Goal: Task Accomplishment & Management: Complete application form

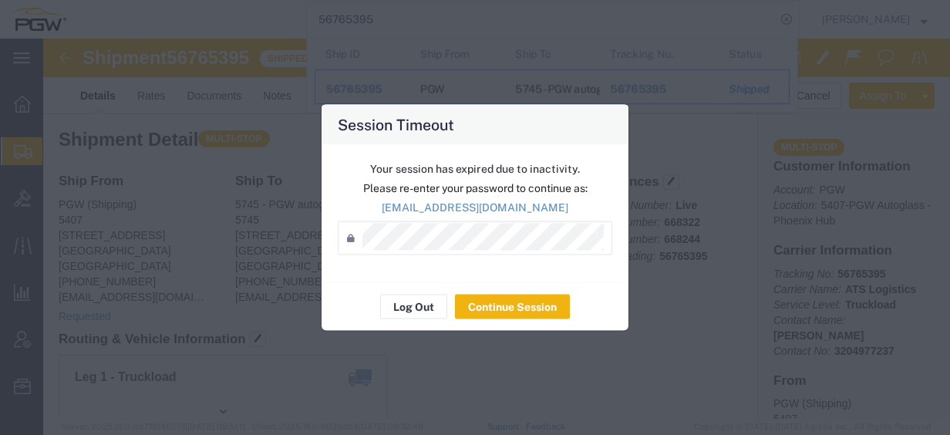
scroll to position [650, 0]
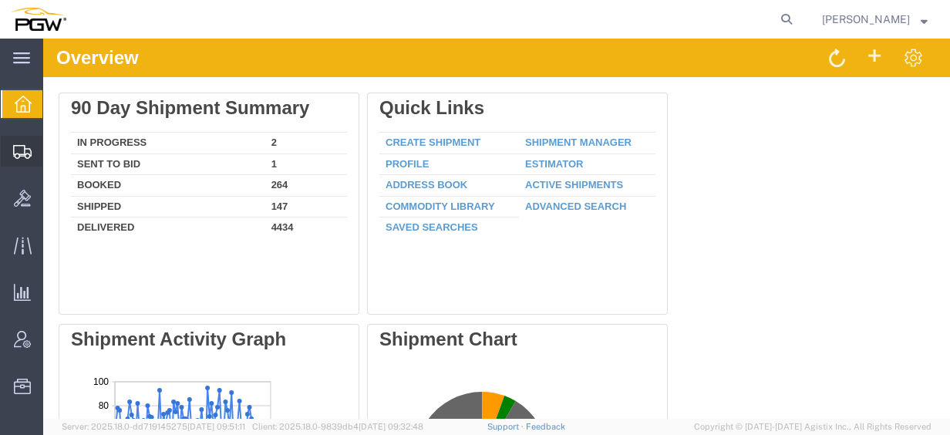
click at [0, 0] on span "Create from Template" at bounding box center [0, 0] width 0 height 0
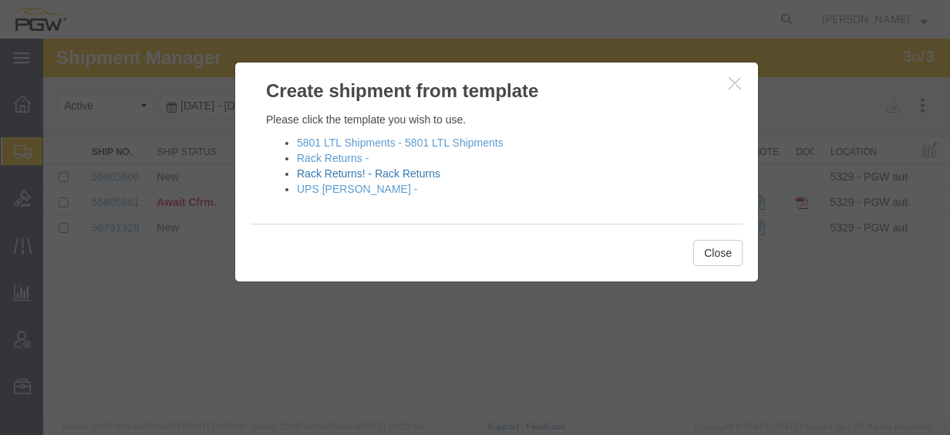
click at [331, 174] on link "Rack Returns! - Rack Returns" at bounding box center [368, 173] width 143 height 12
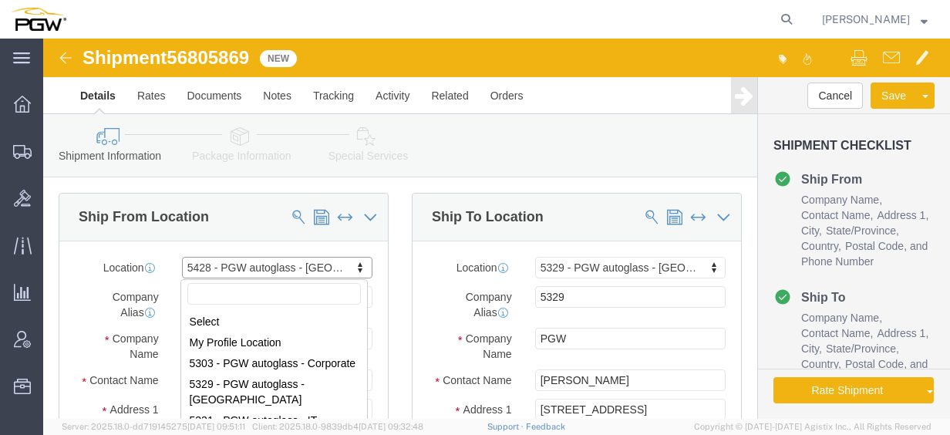
scroll to position [282, 0]
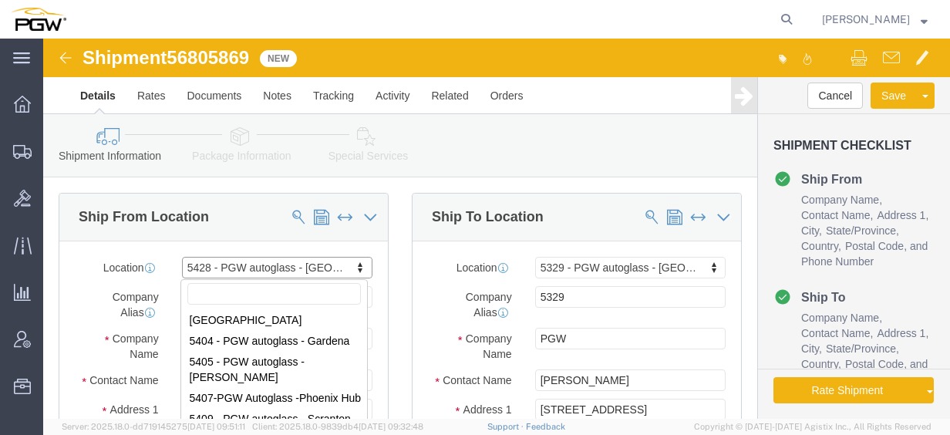
select select "28281"
select select "28253"
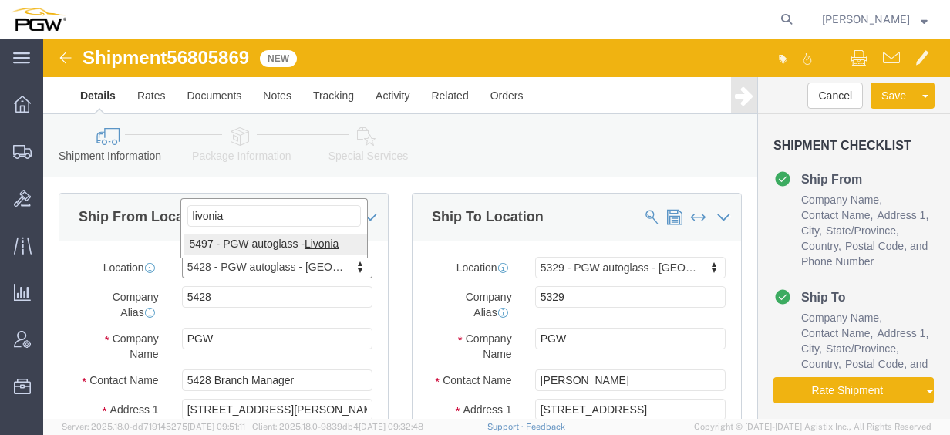
type input "livonia"
select select "28329"
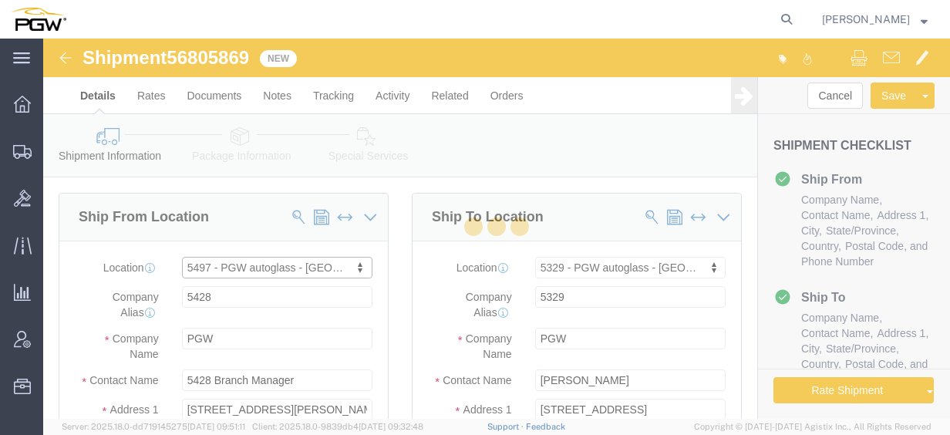
type input "5497"
type input "5497 Branch Manager"
type input "[STREET_ADDRESS]"
type input "Livonia"
type input "48150"
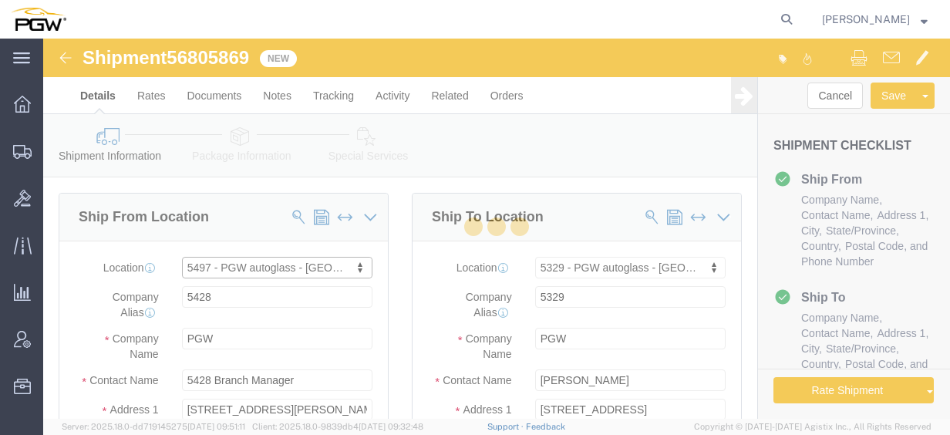
type input "[PHONE_NUMBER]"
type input "[EMAIL_ADDRESS][DOMAIN_NAME]"
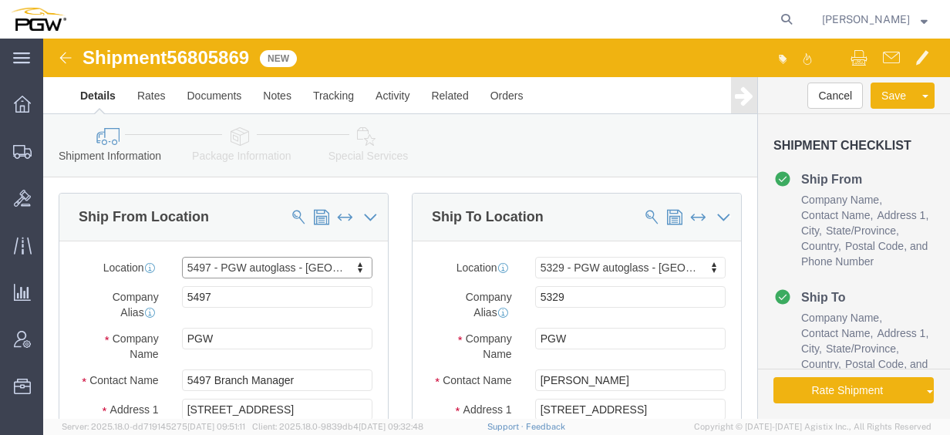
select select "MI"
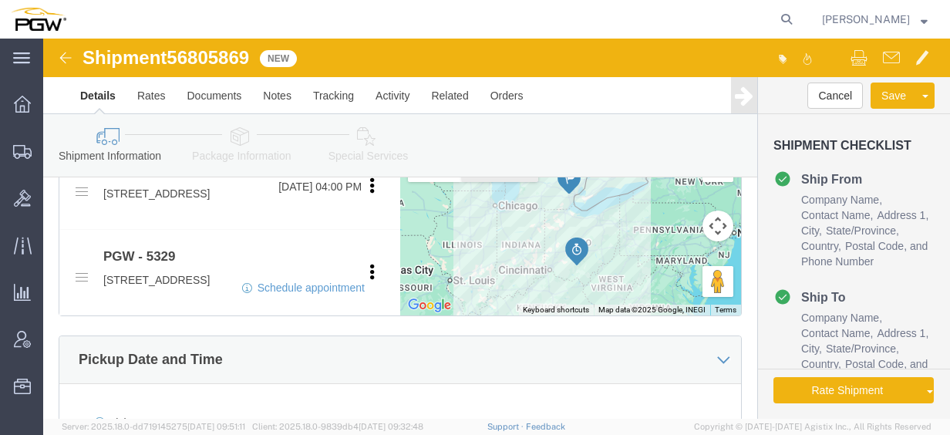
scroll to position [617, 0]
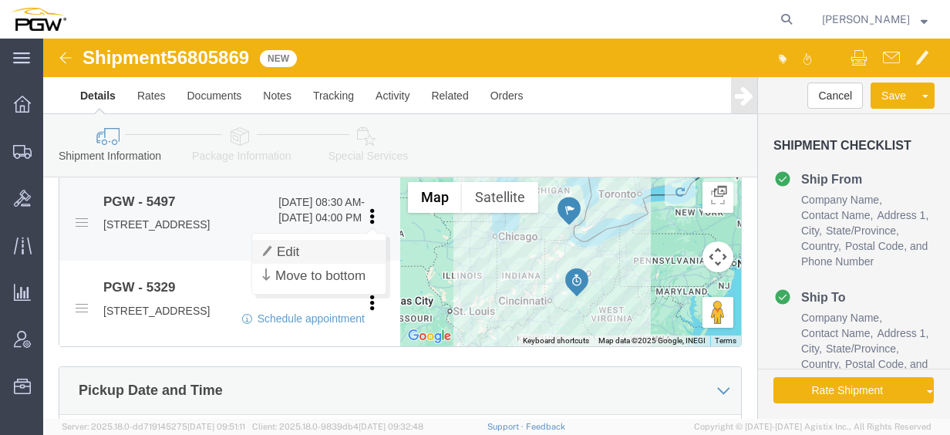
click link "Edit"
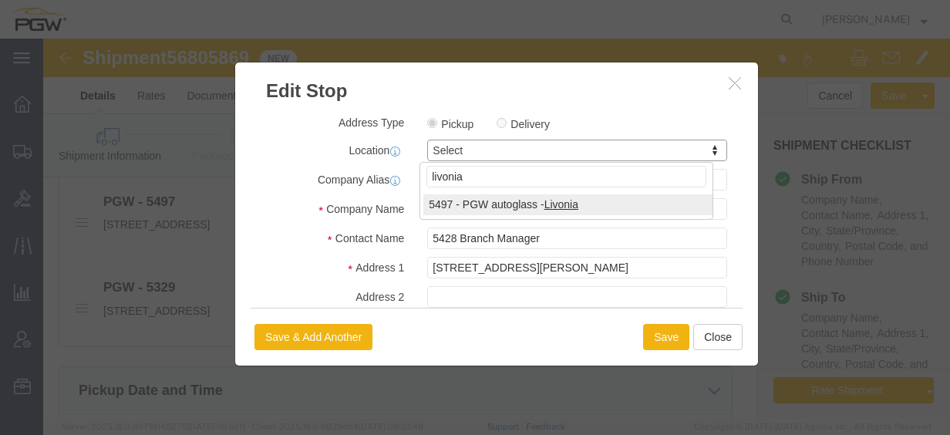
type input "livonia"
select select "28329"
type input "5497"
type input "5497 Branch Manager"
type input "[STREET_ADDRESS]"
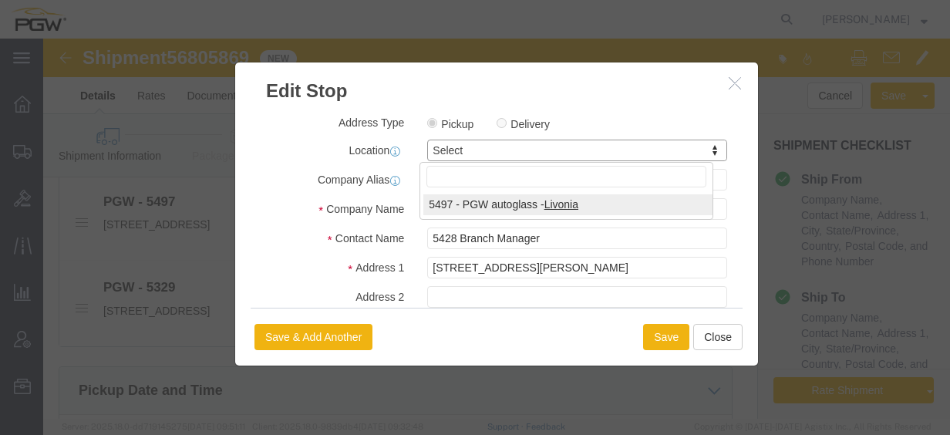
type input "Livonia"
type input "48150"
type input "[PHONE_NUMBER]"
type input "[EMAIL_ADDRESS][DOMAIN_NAME]"
select select "MI"
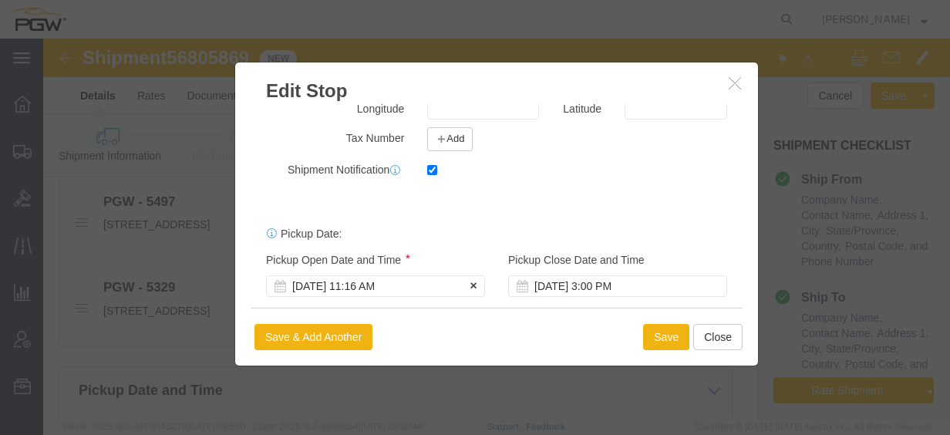
scroll to position [438, 0]
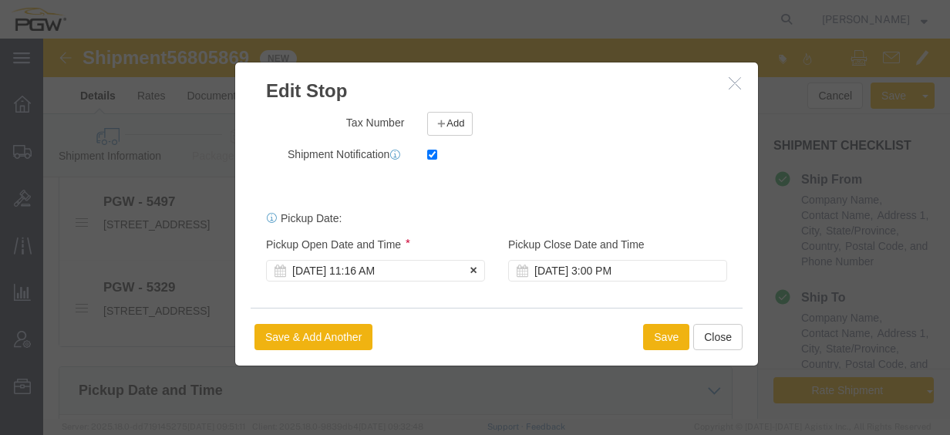
click div "[DATE] 11:16 AM"
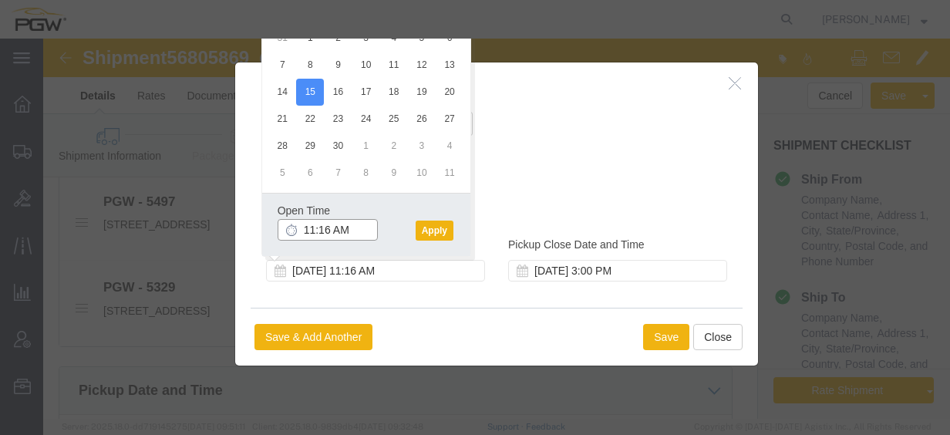
click input "11:16 AM"
click button "Apply"
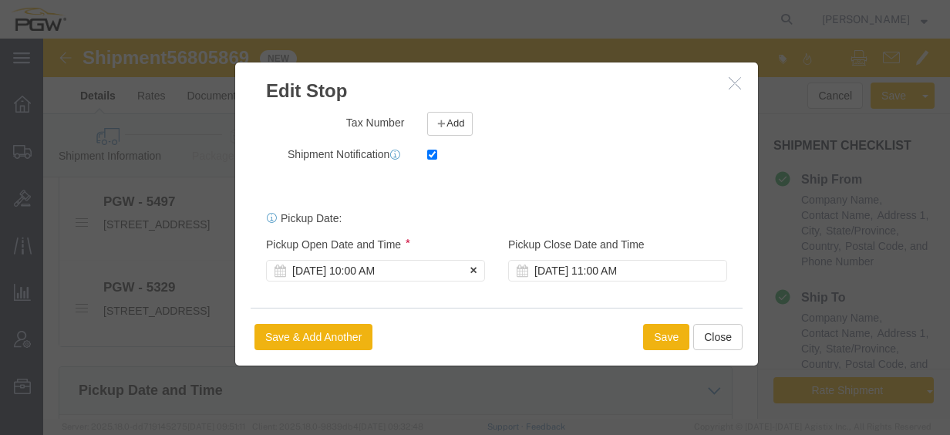
click div "[DATE] 10:00 AM"
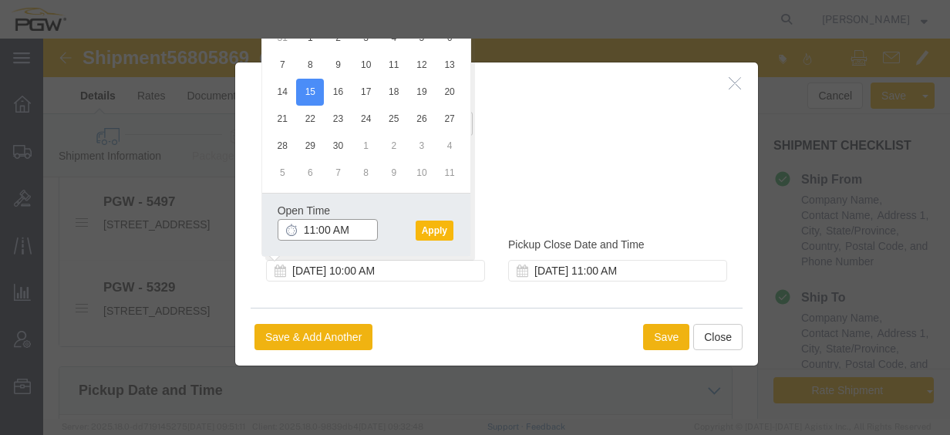
type input "11:00 AM"
click button "Apply"
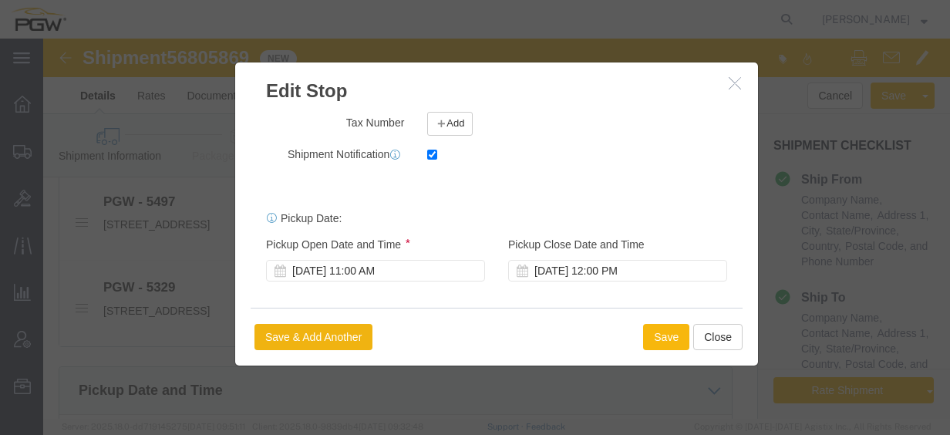
click button "Save"
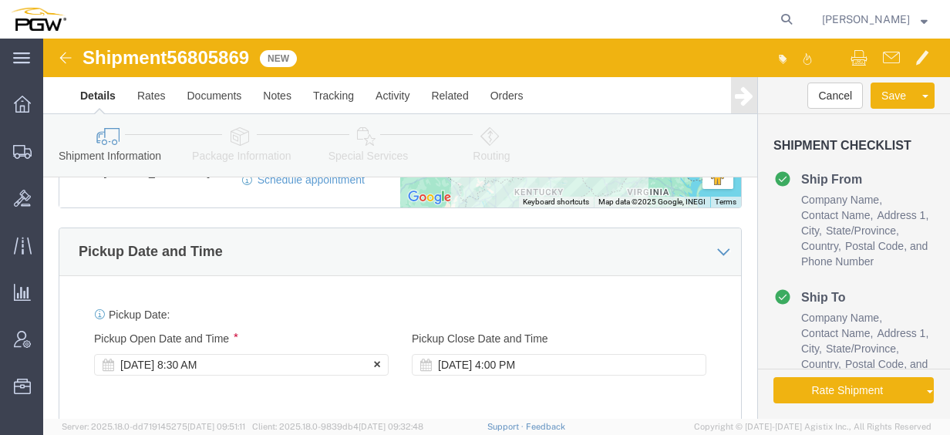
click div "[DATE] 8:30 AM"
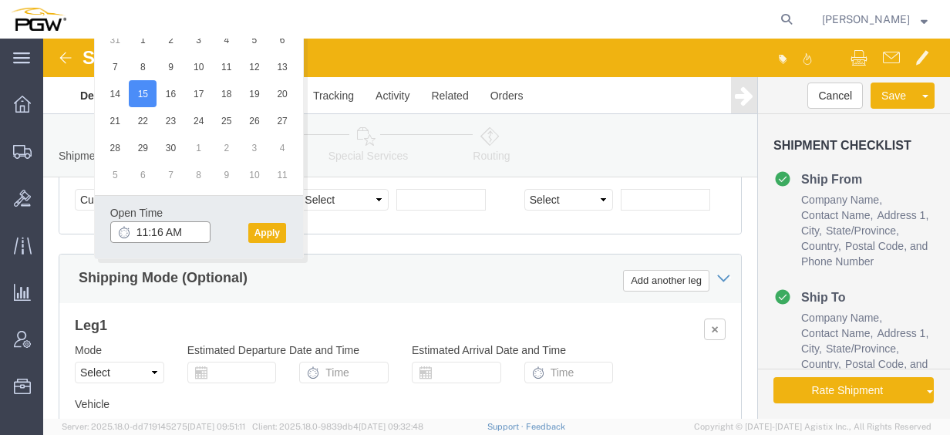
click input "11:16 AM"
type input "11:00 AM"
click div "Open Time 11:00 AM [DATE] 11:16 AM - [DATE] 11:16 AM Cancel Apply"
click button "Apply"
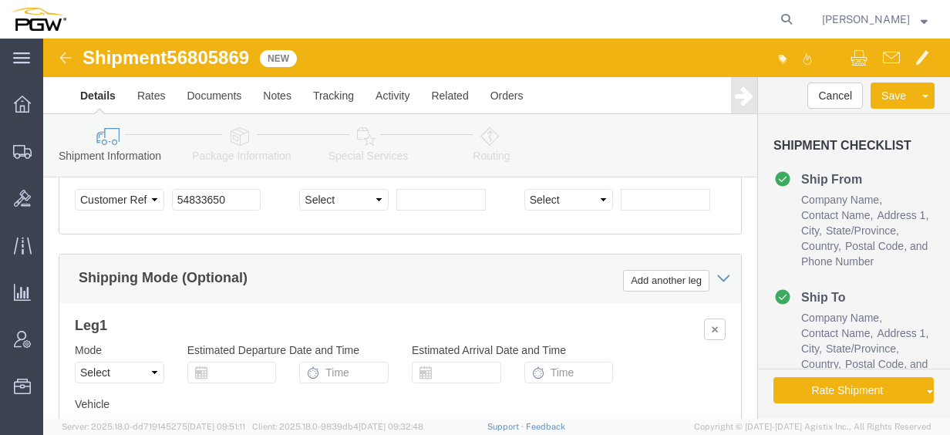
click span "56805869"
copy span "56805869"
click input "54833650"
drag, startPoint x: 201, startPoint y: 175, endPoint x: 86, endPoint y: 170, distance: 115.0
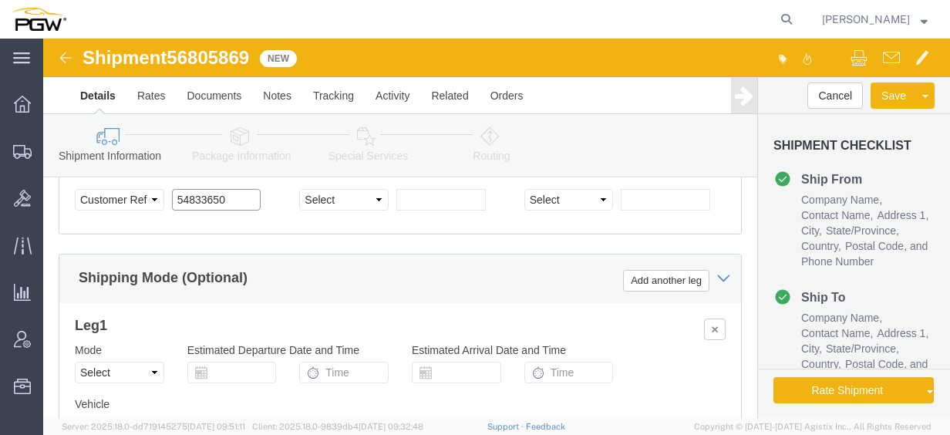
click div "Select Account Type Activity ID Airline Appointment Number ASN Batch Request # …"
paste input "6805869"
click input "56805869"
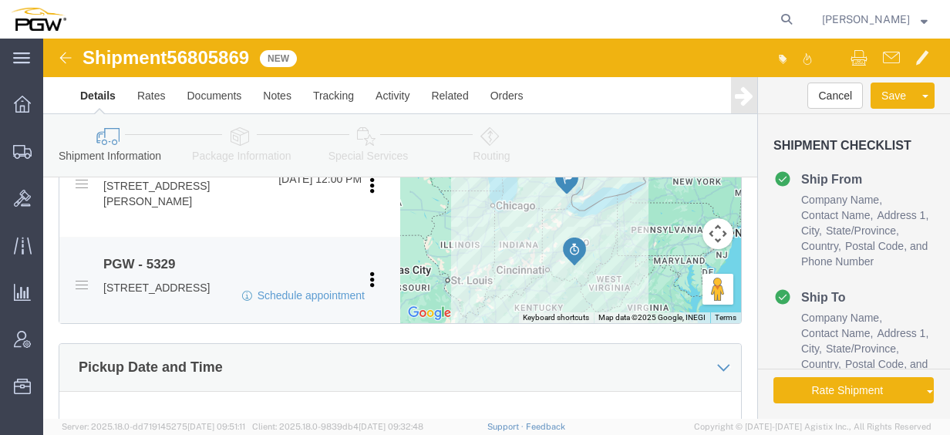
scroll to position [579, 0]
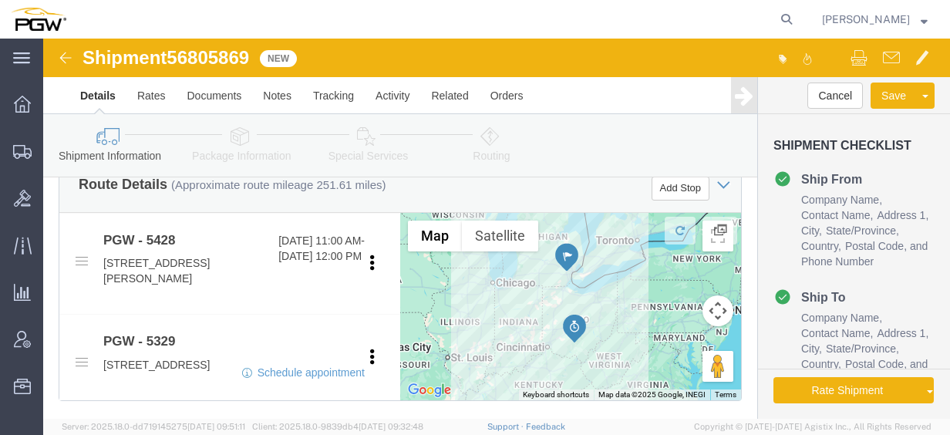
type input "56805869"
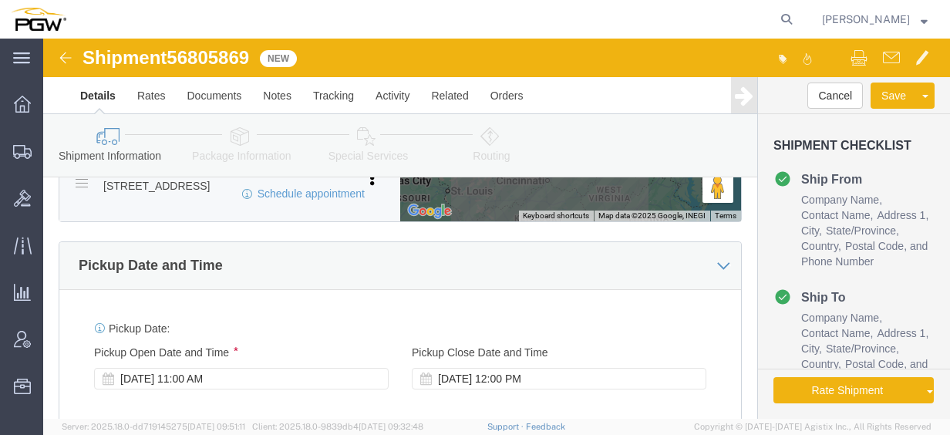
scroll to position [733, 0]
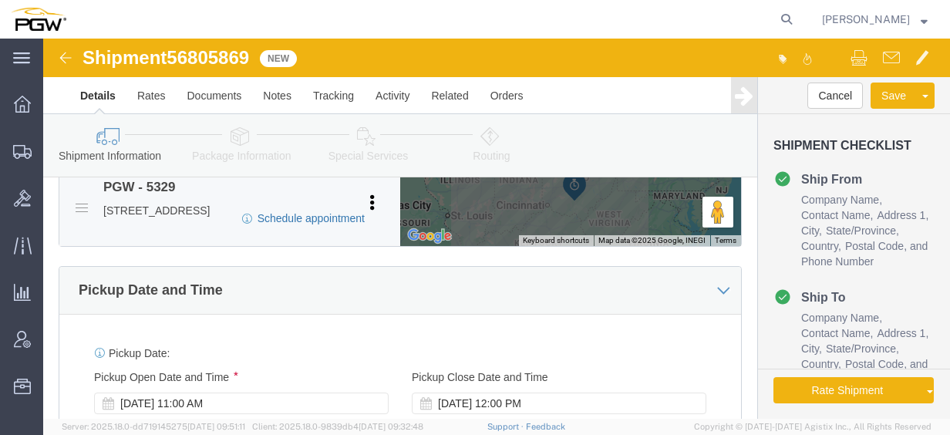
click link "Schedule appointment"
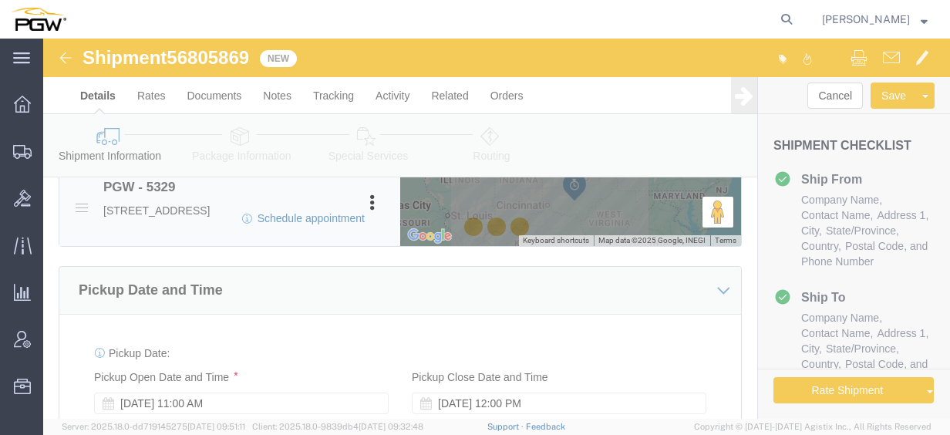
select select
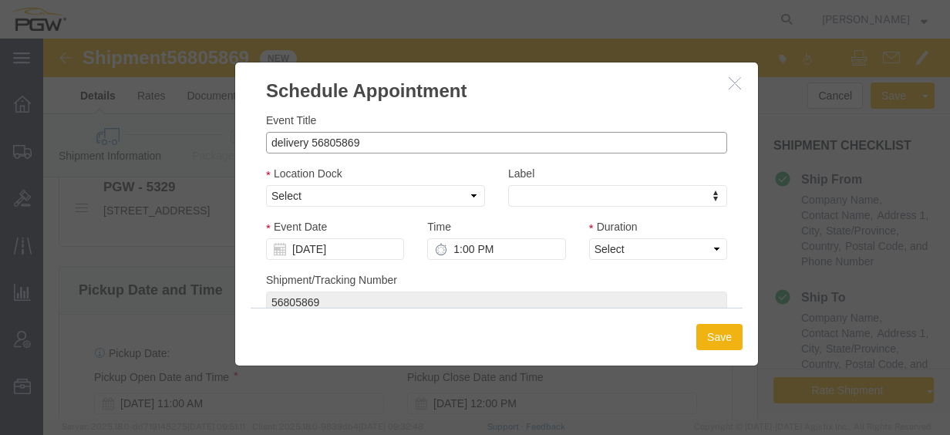
drag, startPoint x: 265, startPoint y: 102, endPoint x: 206, endPoint y: 105, distance: 58.7
click div "Event Title delivery 56805869 Location Dock Select Glass LTL Sundries Outbound …"
click input "56805869"
type input "56805869 - [GEOGRAPHIC_DATA]"
drag, startPoint x: 301, startPoint y: 160, endPoint x: 293, endPoint y: 168, distance: 11.5
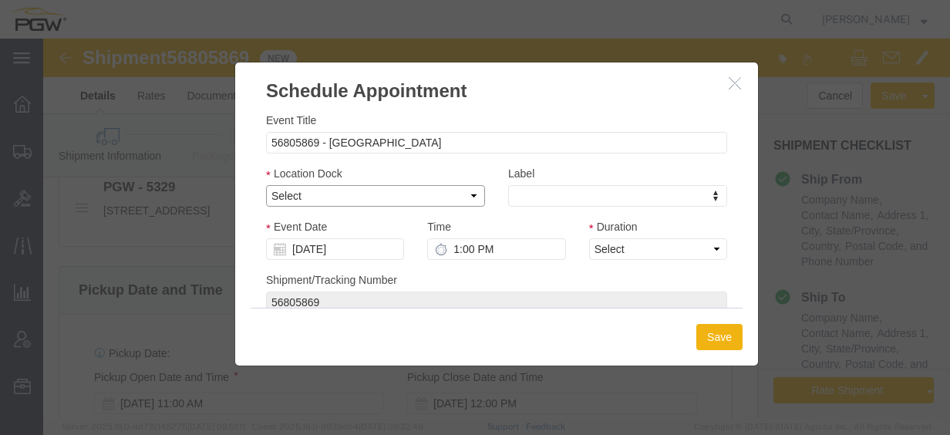
click select "Select Glass LTL Sundries Outbound Racks"
select select "3"
click select "Select Glass LTL Sundries Outbound Racks"
click input "[DATE]"
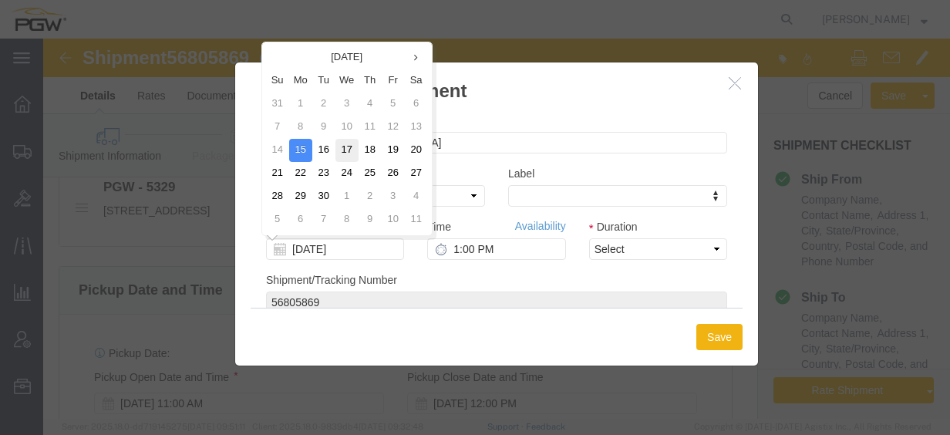
click td "17"
type input "[DATE]"
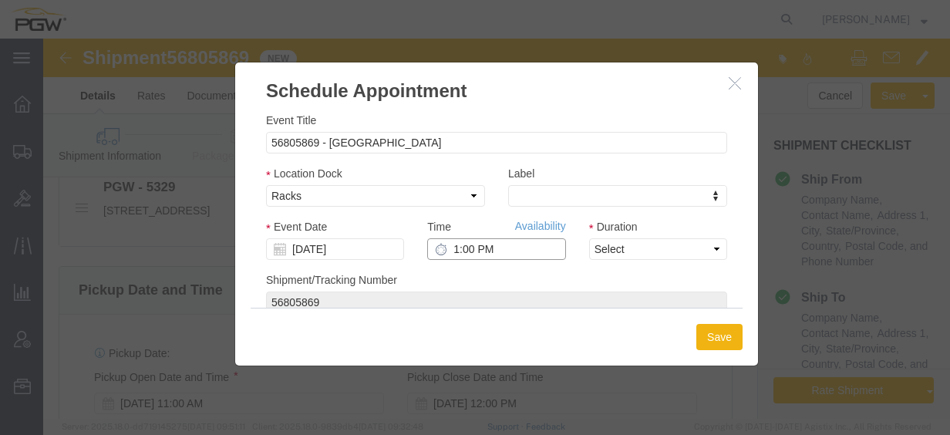
click input "1:00 PM"
type input "12:00 AM"
drag, startPoint x: 587, startPoint y: 214, endPoint x: 588, endPoint y: 223, distance: 8.5
click select "Select 15 min 30 min 45 min 1 hr 2 hr 3 hr 4 hr"
select select "60"
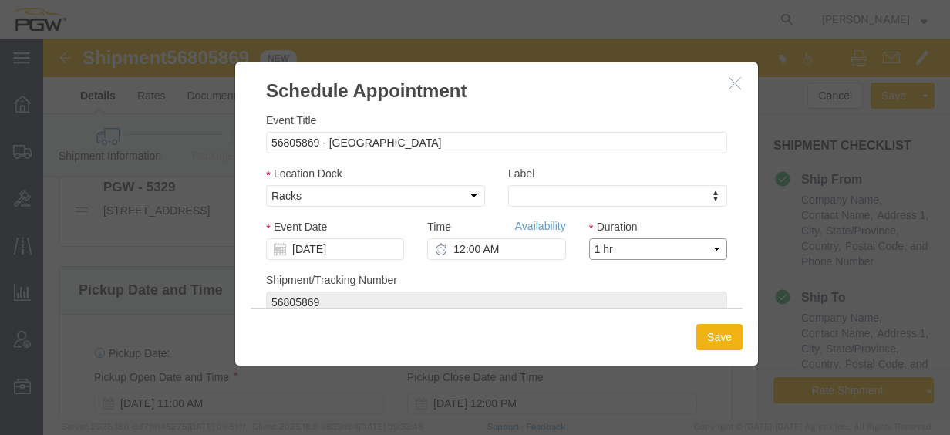
click select "Select 15 min 30 min 45 min 1 hr 2 hr 3 hr 4 hr"
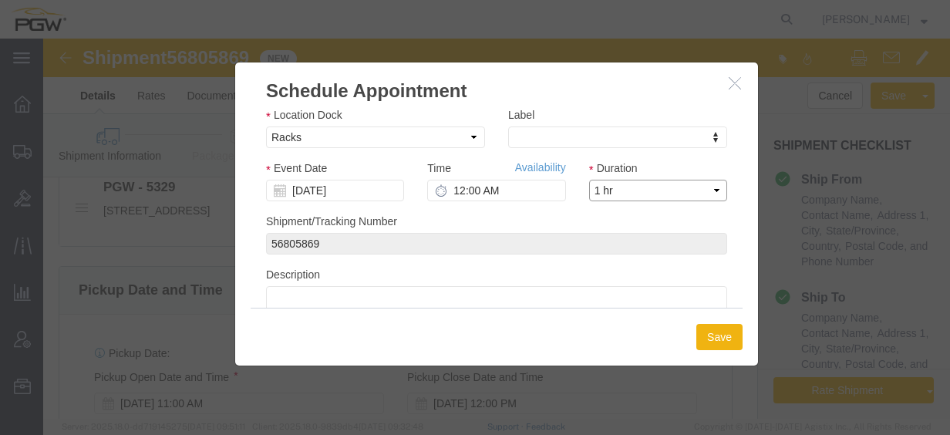
scroll to position [104, 0]
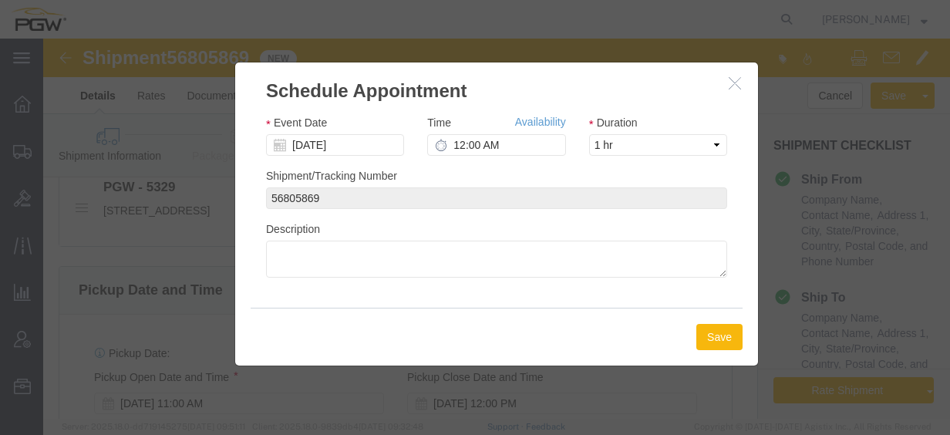
click button "Save"
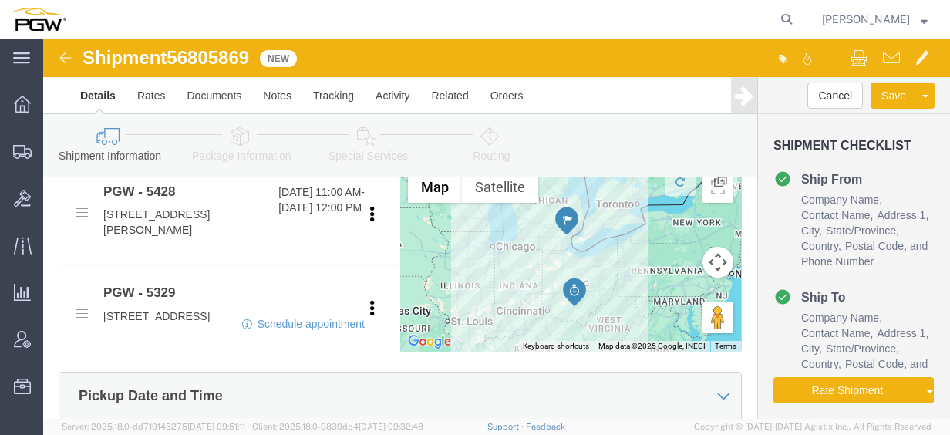
scroll to position [501, 0]
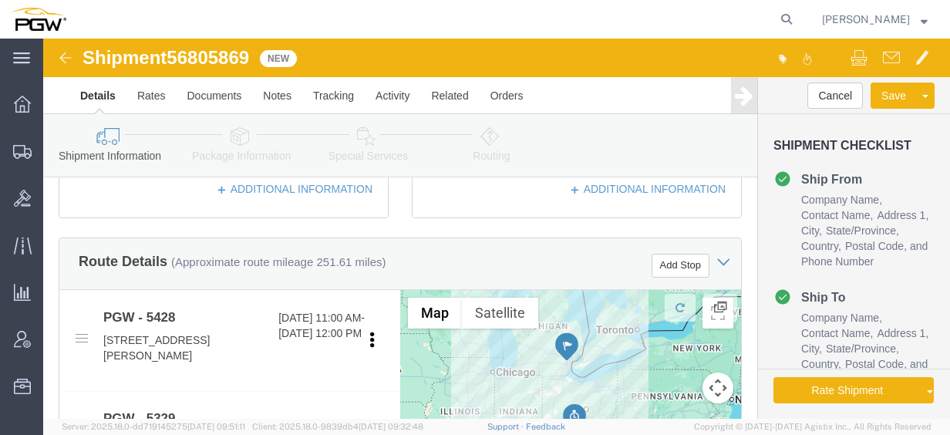
click icon
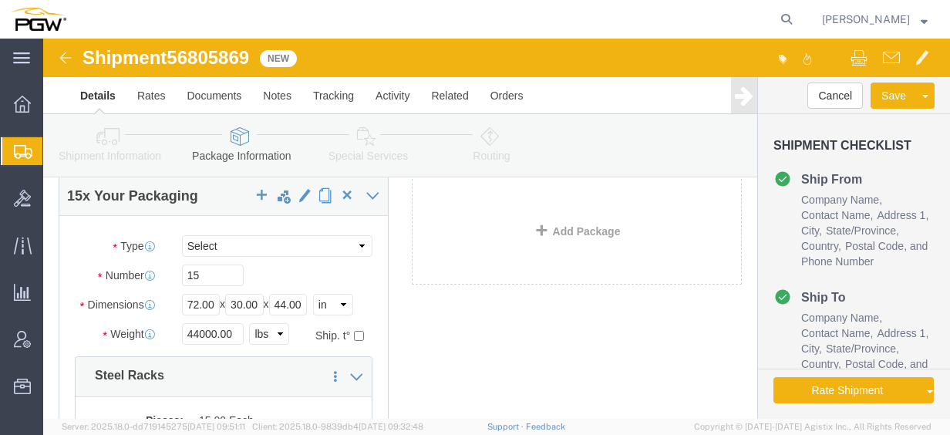
scroll to position [63, 0]
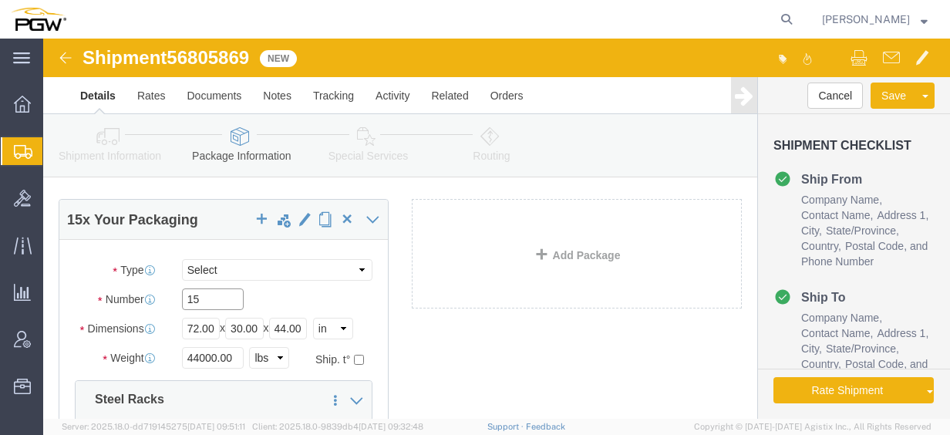
drag, startPoint x: 159, startPoint y: 259, endPoint x: 168, endPoint y: 258, distance: 9.3
click input "15"
drag, startPoint x: 172, startPoint y: 258, endPoint x: 95, endPoint y: 257, distance: 77.2
click div "Number 15"
type input "12"
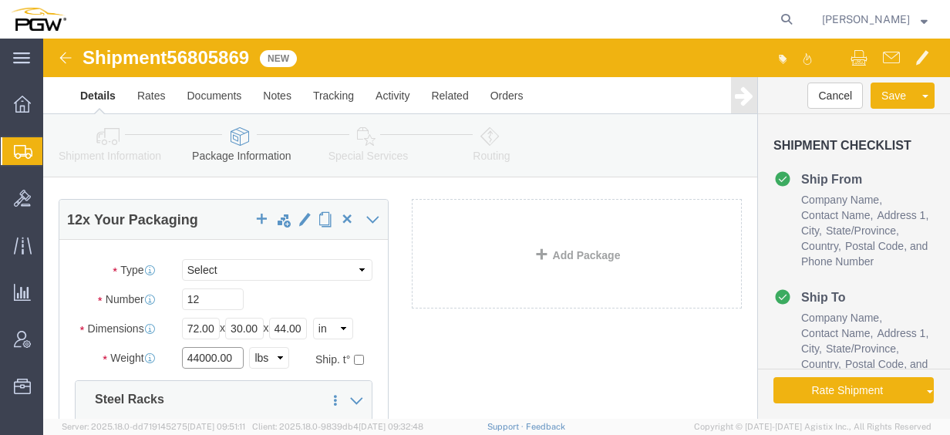
click input "44000.00"
drag, startPoint x: 191, startPoint y: 317, endPoint x: 82, endPoint y: 309, distance: 109.8
click div "Weight 44000.00 Select kgs lbs Ship. t°"
type input "35000.00"
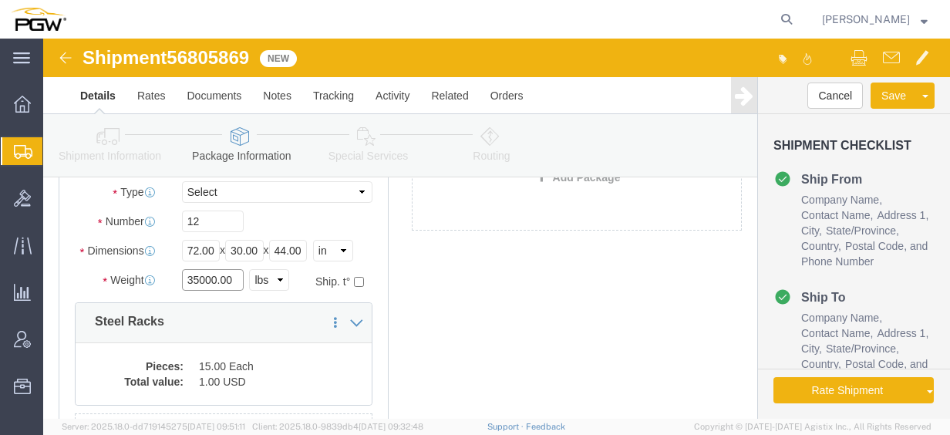
scroll to position [218, 0]
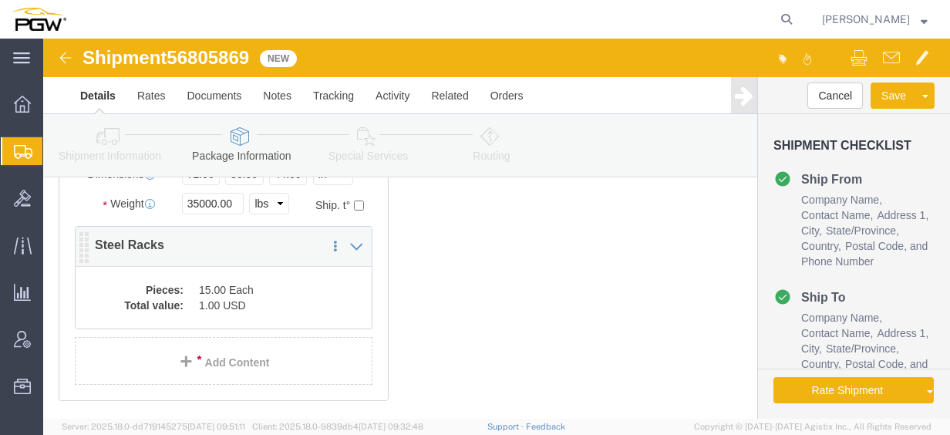
click div "Pieces: 15.00 Each Total value: 1.00 USD"
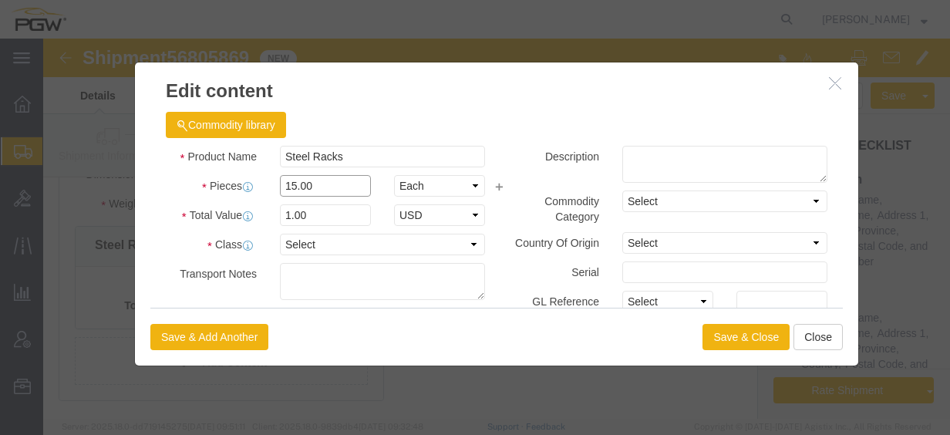
click input "15.00"
drag, startPoint x: 262, startPoint y: 145, endPoint x: 116, endPoint y: 120, distance: 148.6
click div "Product Name Steel Racks Pieces 15.00 Select Bag Barrels 100Board Feet Bottle B…"
type input "12.00"
click input "0.8"
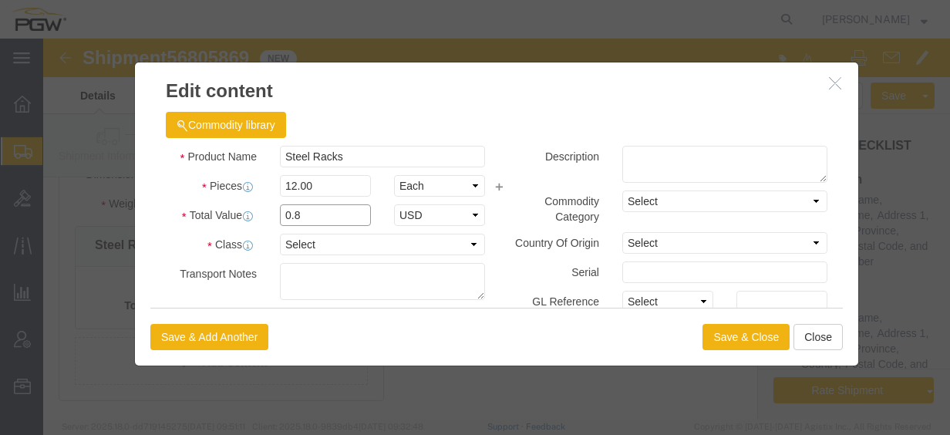
drag, startPoint x: 298, startPoint y: 177, endPoint x: 119, endPoint y: 151, distance: 180.8
click div "Product Name Steel Racks Pieces 12.00 Select Bag Barrels 100Board Feet Bottle B…"
type input "1.00"
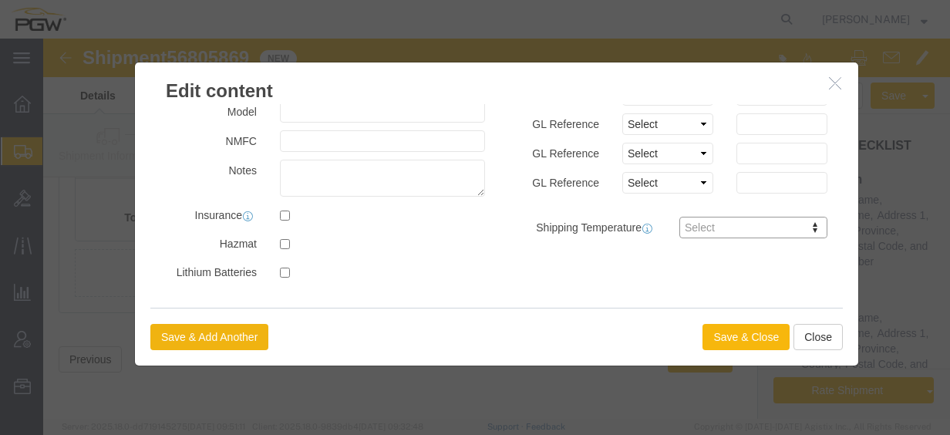
click button "Save & Close"
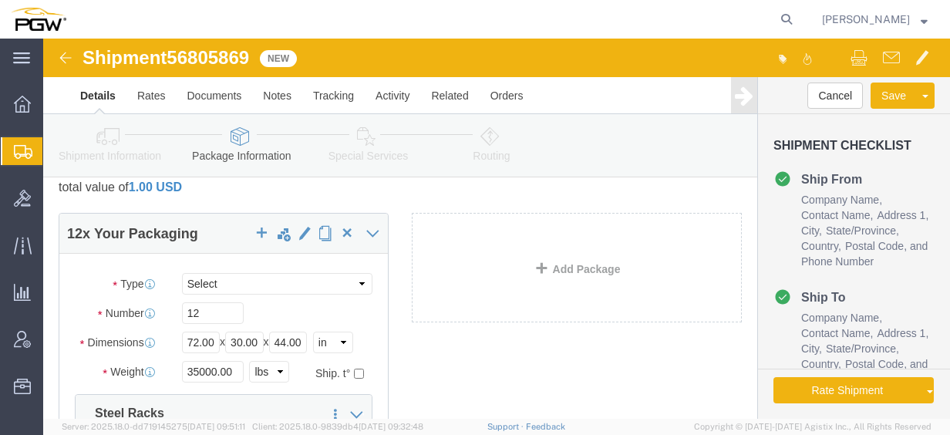
scroll to position [0, 0]
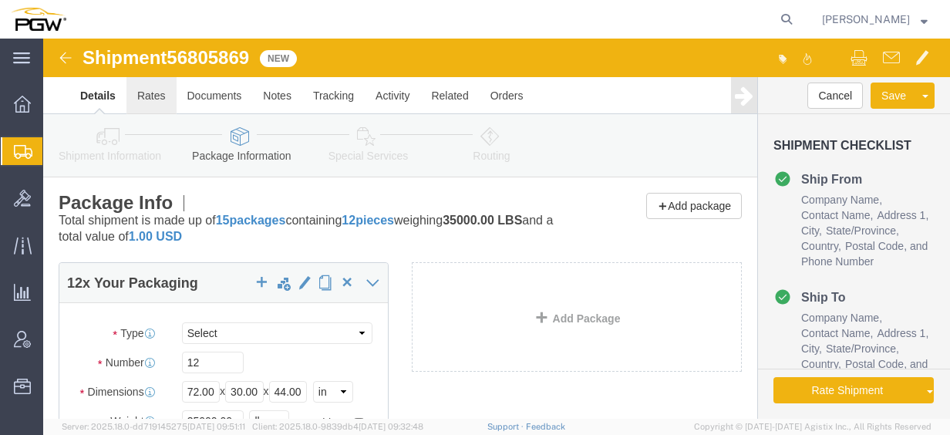
click link "Rates"
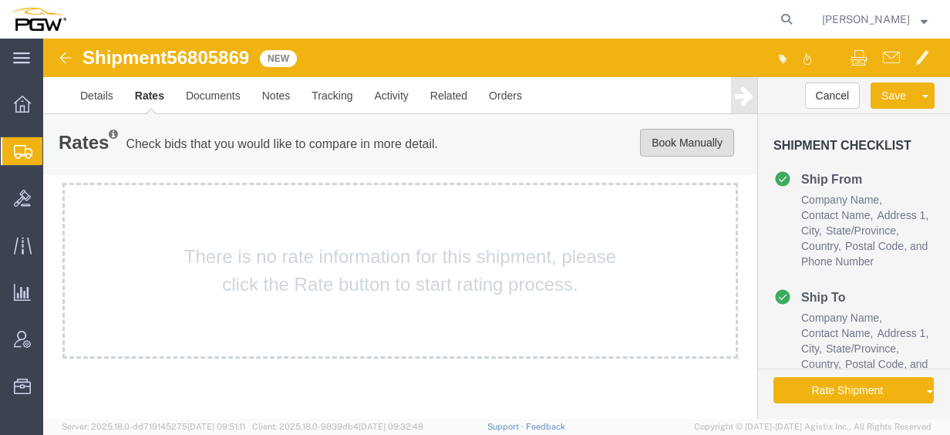
click at [690, 137] on button "Book Manually" at bounding box center [687, 143] width 94 height 28
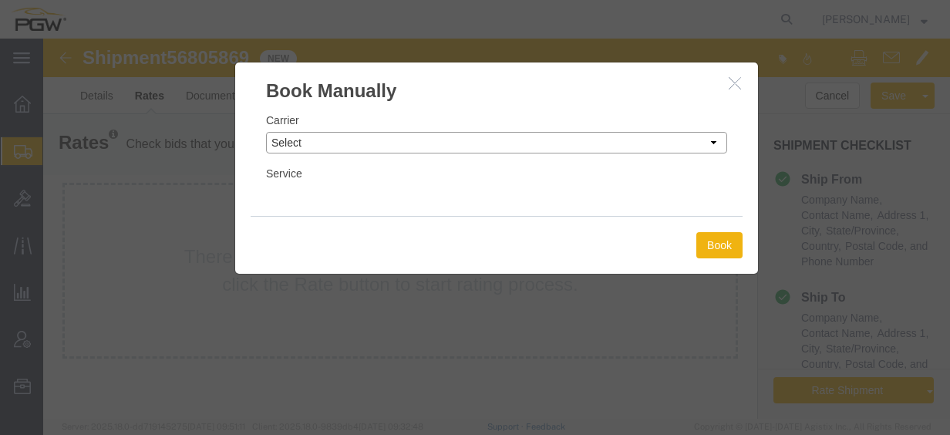
click at [447, 133] on select "Select Add New Carrier (and default service) A. [PERSON_NAME] Inc ABF Freight S…" at bounding box center [496, 143] width 461 height 22
select select "4776"
click at [266, 132] on select "Select Add New Carrier (and default service) A. [PERSON_NAME] Inc ABF Freight S…" at bounding box center [496, 143] width 461 height 22
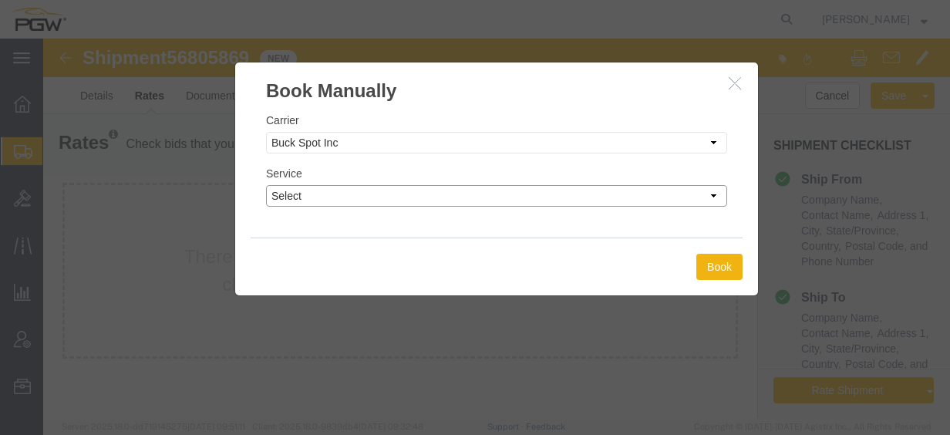
click at [440, 201] on select "Select TL Standard 3 - 5 Day" at bounding box center [496, 196] width 461 height 22
select select "14292"
click at [266, 185] on select "Select TL Standard 3 - 5 Day" at bounding box center [496, 196] width 461 height 22
click at [731, 267] on button "Book" at bounding box center [720, 267] width 46 height 26
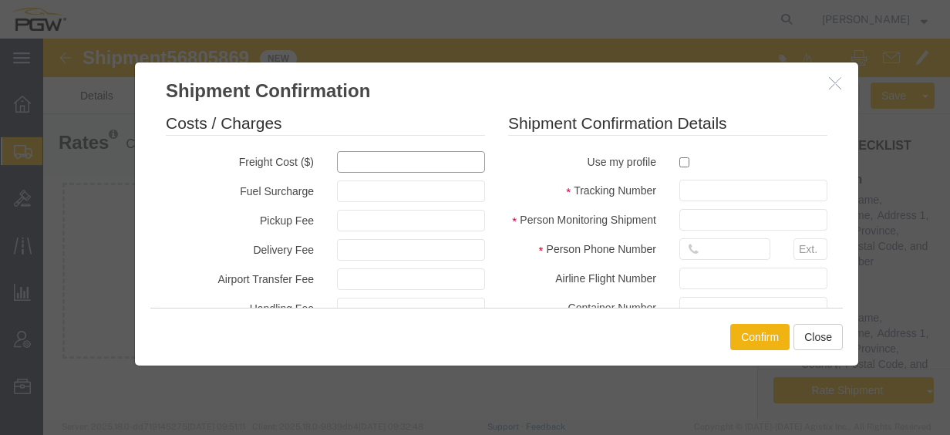
click at [363, 164] on input "text" at bounding box center [411, 162] width 148 height 22
type input "744"
type input "744.00"
click at [680, 162] on input "checkbox" at bounding box center [685, 162] width 10 height 10
checkbox input "true"
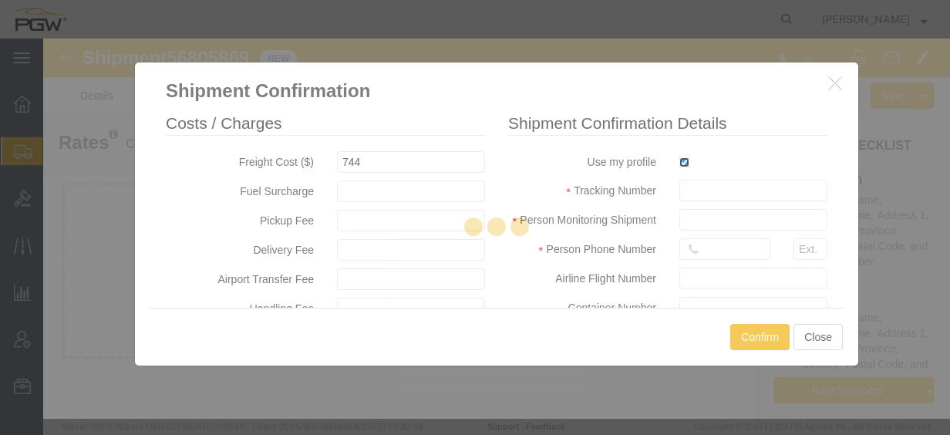
type input "[PERSON_NAME]"
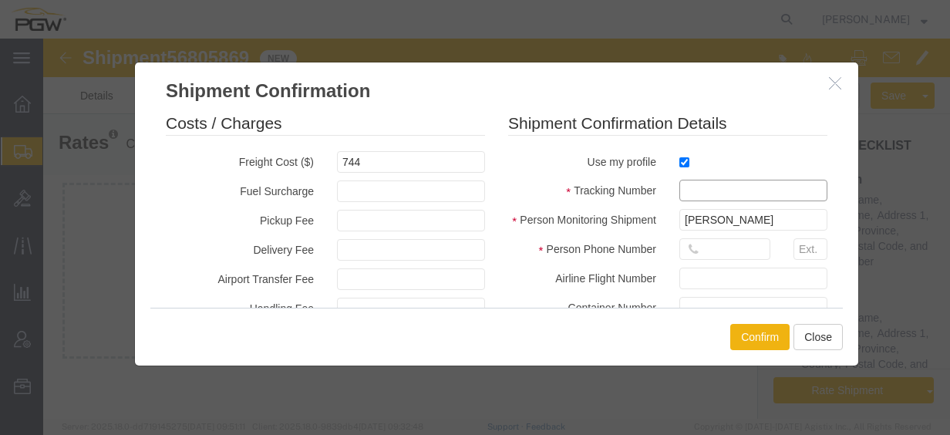
click at [689, 193] on input "text" at bounding box center [754, 191] width 148 height 22
paste input "56805869"
type input "56805869"
drag, startPoint x: 705, startPoint y: 248, endPoint x: 701, endPoint y: 257, distance: 9.3
click at [705, 248] on input "text" at bounding box center [725, 249] width 91 height 22
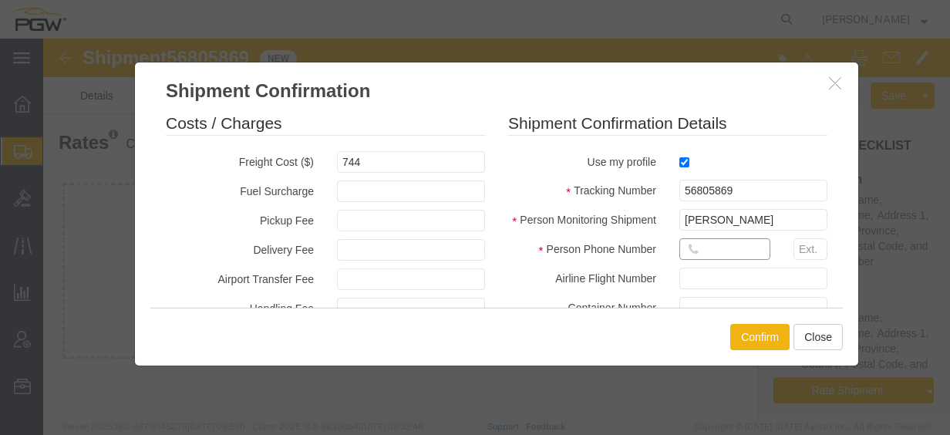
type input "7402538648"
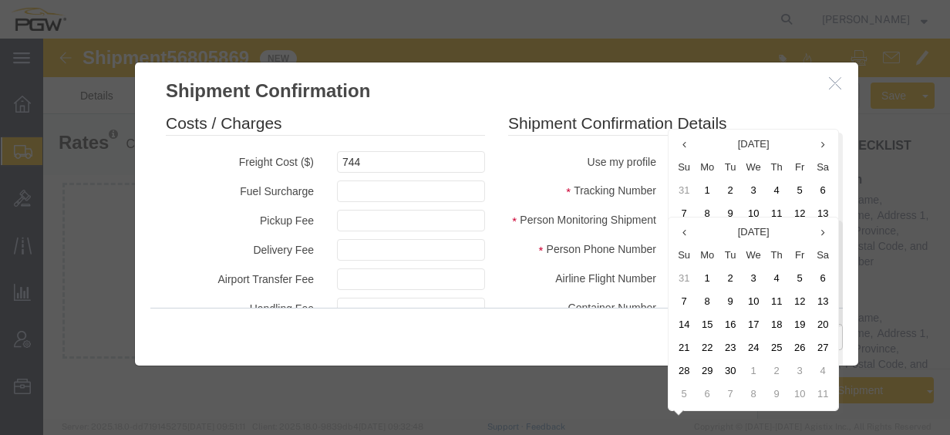
click at [528, 263] on div "Person Phone Number [PHONE_NUMBER]" at bounding box center [668, 252] width 343 height 29
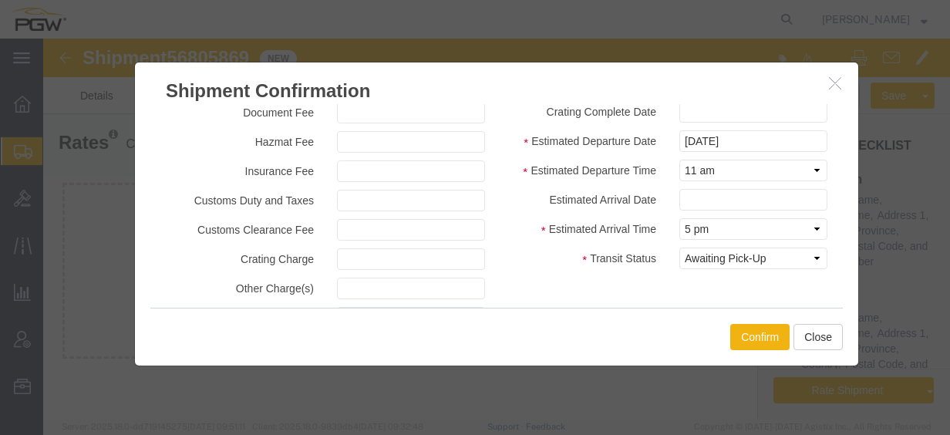
scroll to position [231, 0]
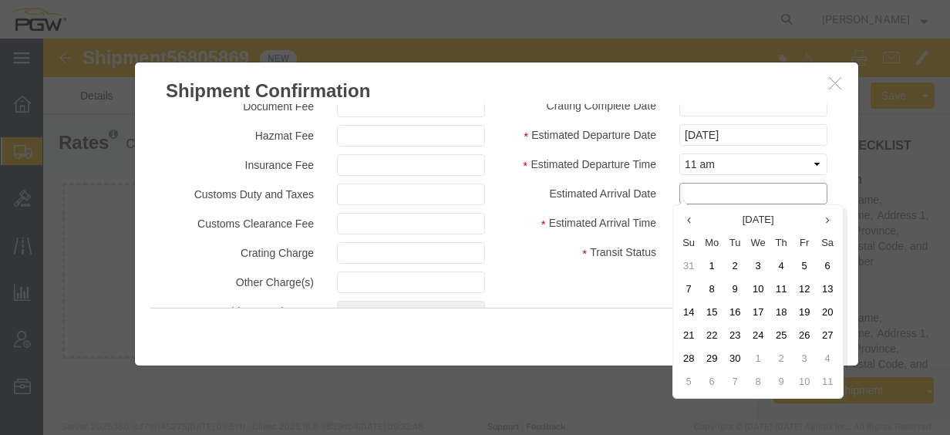
click at [698, 201] on input "text" at bounding box center [754, 194] width 148 height 22
click at [693, 312] on td "14" at bounding box center [688, 313] width 23 height 23
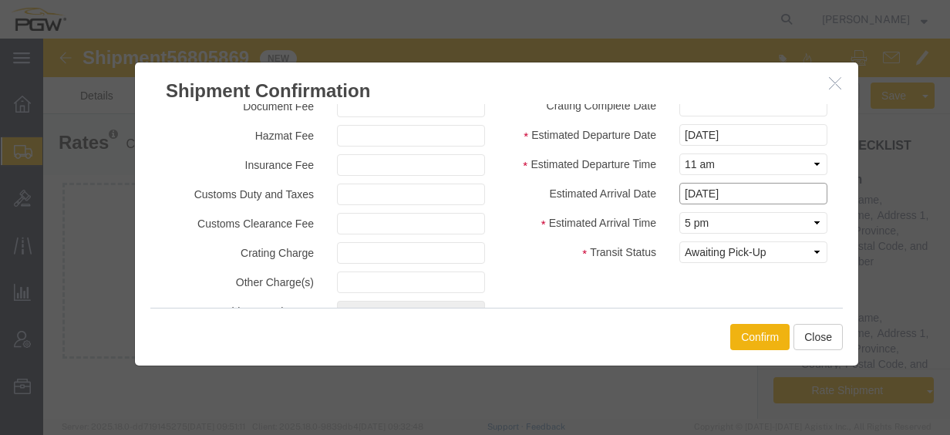
click at [699, 191] on input "[DATE]" at bounding box center [754, 194] width 148 height 22
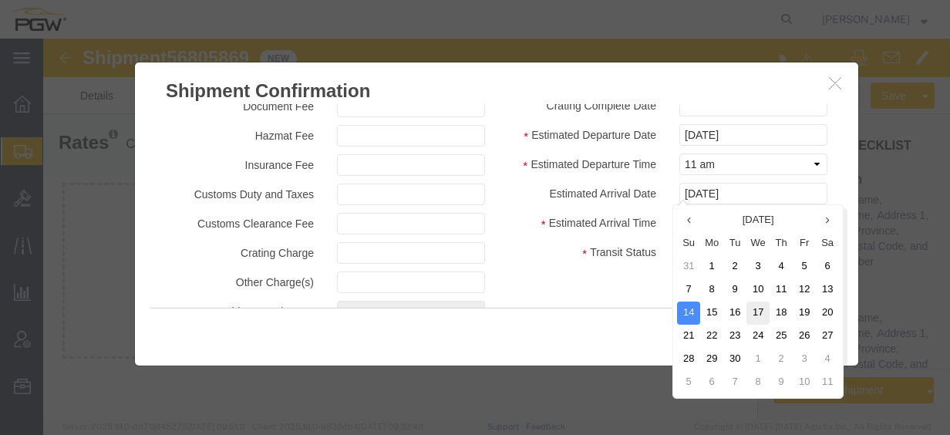
click at [748, 309] on td "17" at bounding box center [758, 313] width 23 height 23
type input "[DATE]"
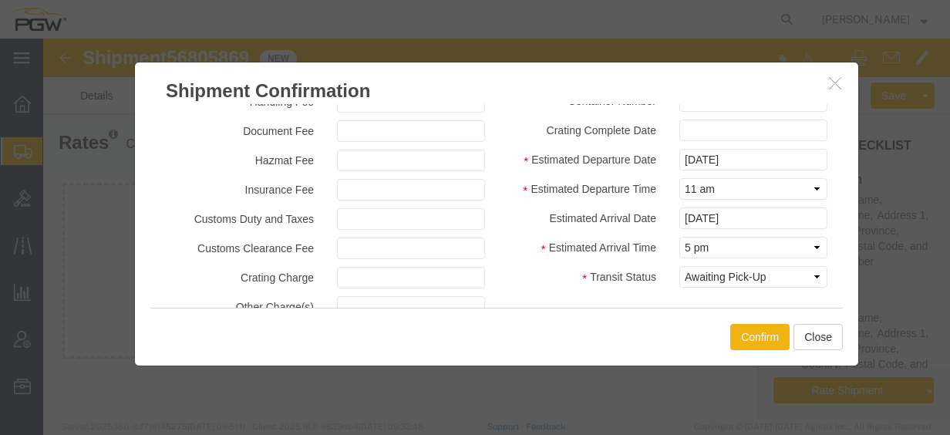
scroll to position [273, 0]
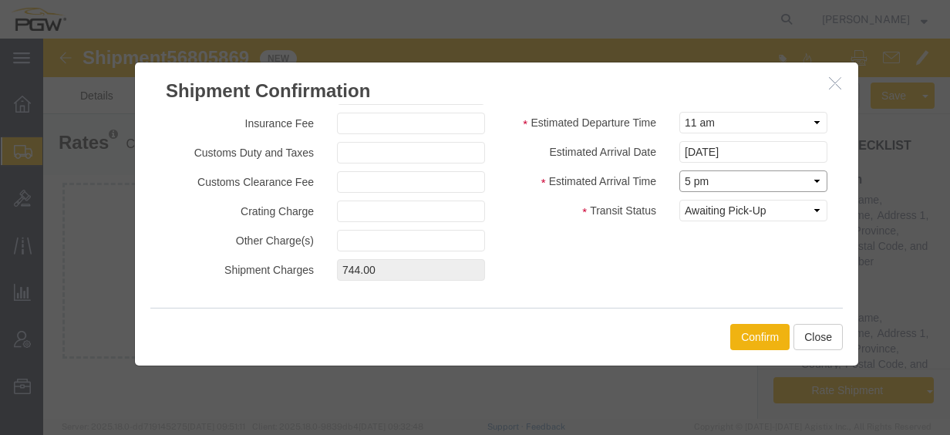
click at [709, 187] on select "Select Midnight 1 am 2 am 3 am 4 am 5 am 6 am 7 am 8 am 9 am 10 am 11 am 12 Noo…" at bounding box center [754, 181] width 148 height 22
select select "2400"
click at [680, 170] on select "Select Midnight 1 am 2 am 3 am 4 am 5 am 6 am 7 am 8 am 9 am 10 am 11 am 12 Noo…" at bounding box center [754, 181] width 148 height 22
click at [753, 319] on div "Confirm Close" at bounding box center [496, 337] width 693 height 58
click at [753, 338] on button "Confirm" at bounding box center [760, 337] width 59 height 26
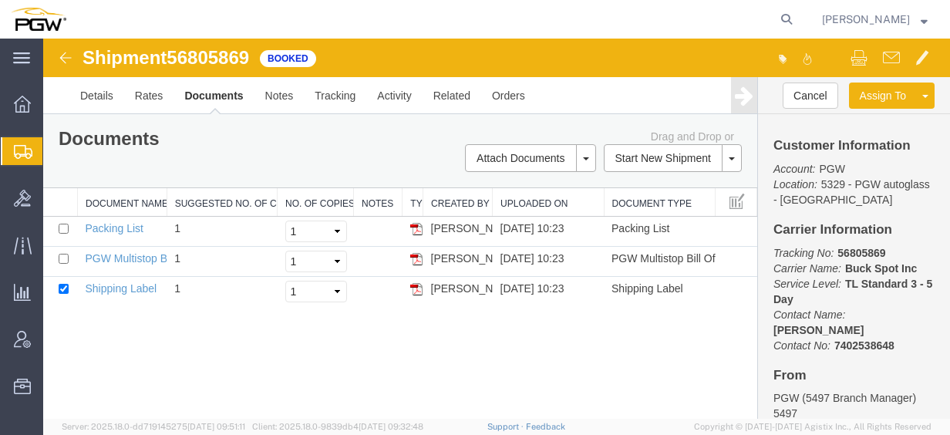
click at [0, 0] on span "Create from Template" at bounding box center [0, 0] width 0 height 0
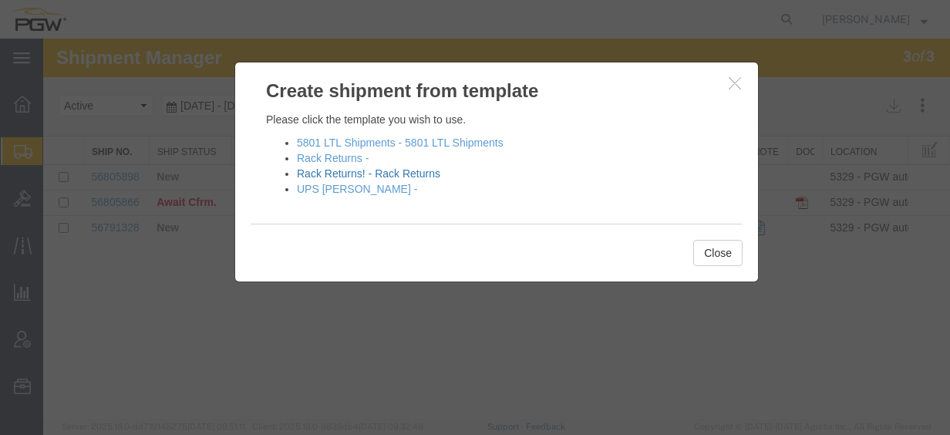
click at [330, 174] on link "Rack Returns! - Rack Returns" at bounding box center [368, 173] width 143 height 12
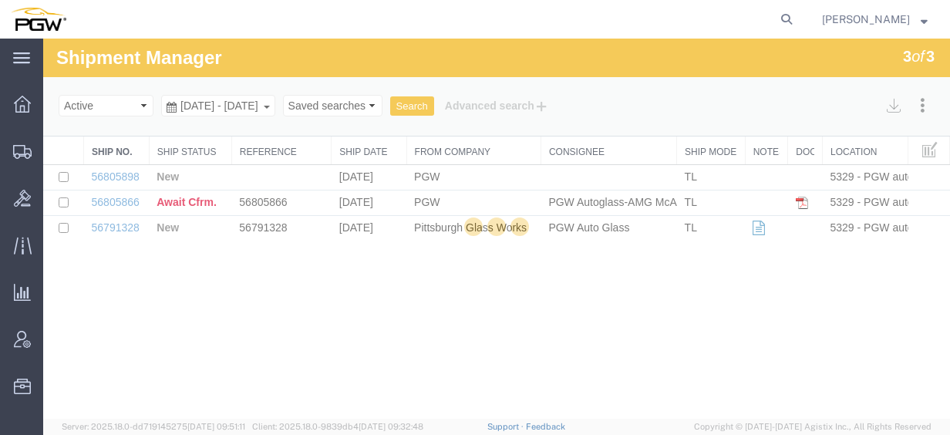
select select "28281"
select select "28253"
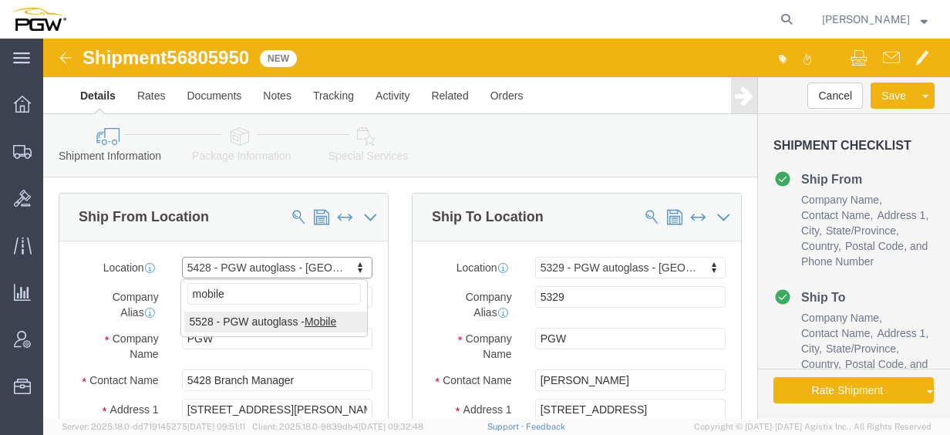
type input "mobile"
select select "28355"
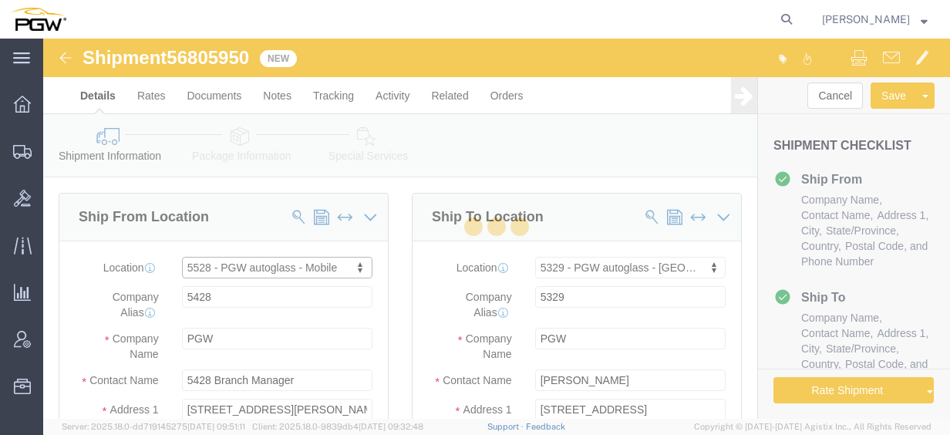
type input "5528"
type input "5528 Branch Manager"
type input "[STREET_ADDRESS]"
type input "Mobile"
type input "36606"
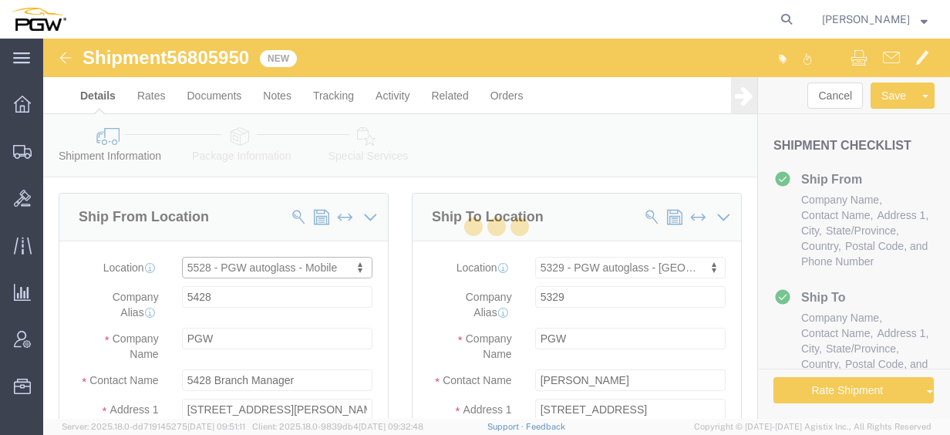
type input "[PHONE_NUMBER]"
type input "[EMAIL_ADDRESS][DOMAIN_NAME]"
select select "AL"
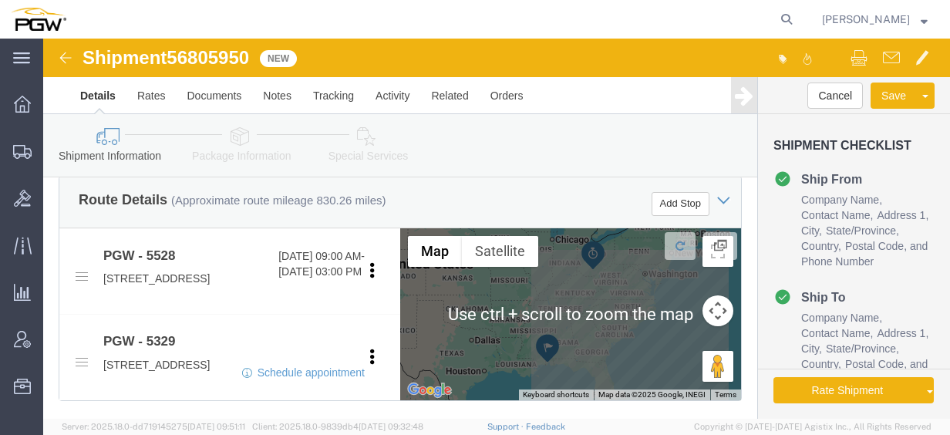
scroll to position [540, 0]
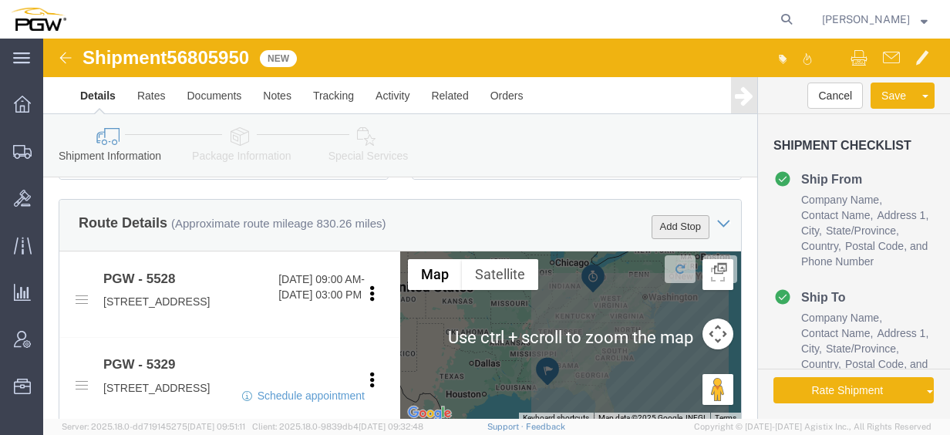
click button "Add Stop"
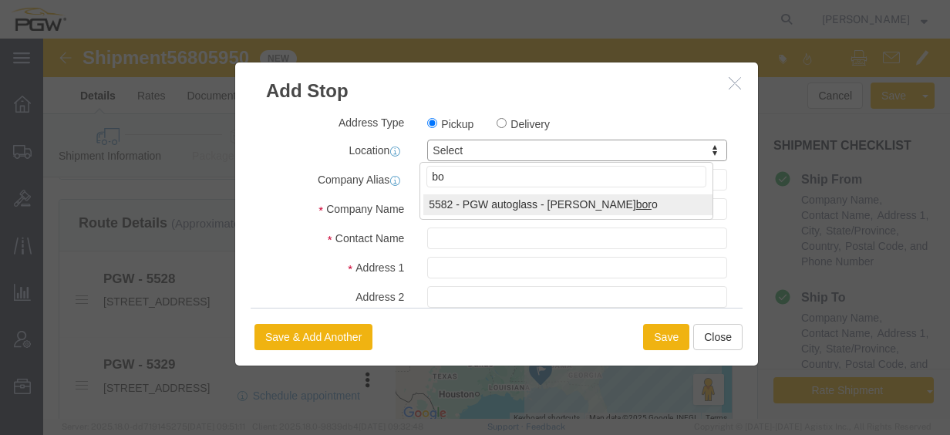
type input "b"
type input "birm"
select select "28497"
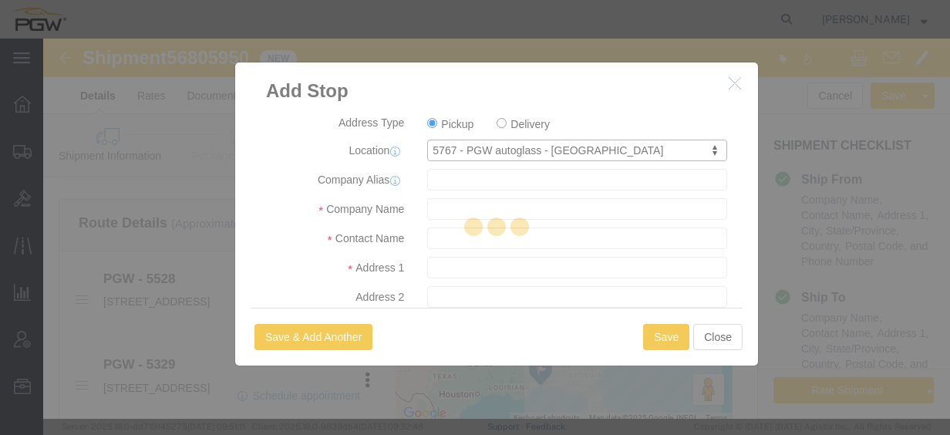
type input "5767"
type input "PGW"
type input "5767 Branch Manager"
type input "[STREET_ADDRESS]"
type input "Suite B"
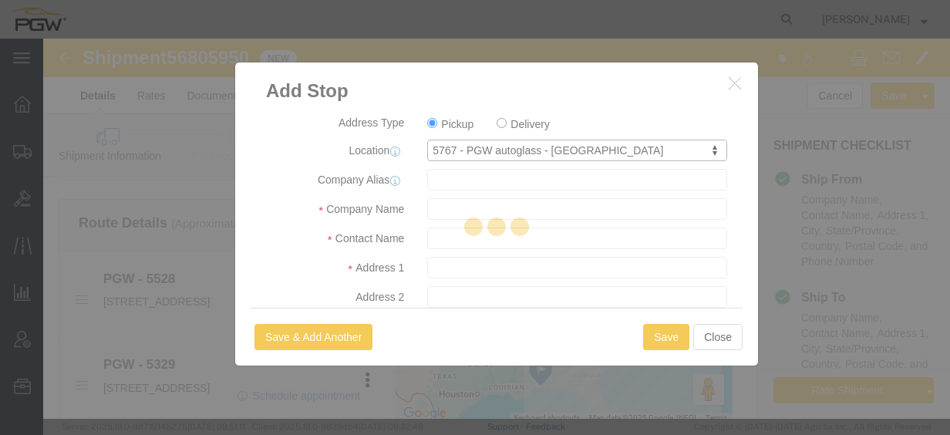
type input "[GEOGRAPHIC_DATA]"
type input "35211"
type input "[PHONE_NUMBER]"
type input "[EMAIL_ADDRESS][DOMAIN_NAME]"
checkbox input "true"
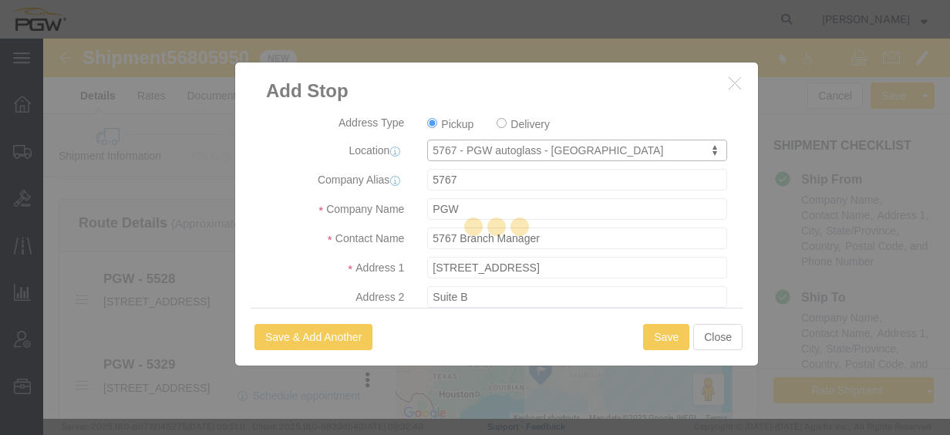
select select "AL"
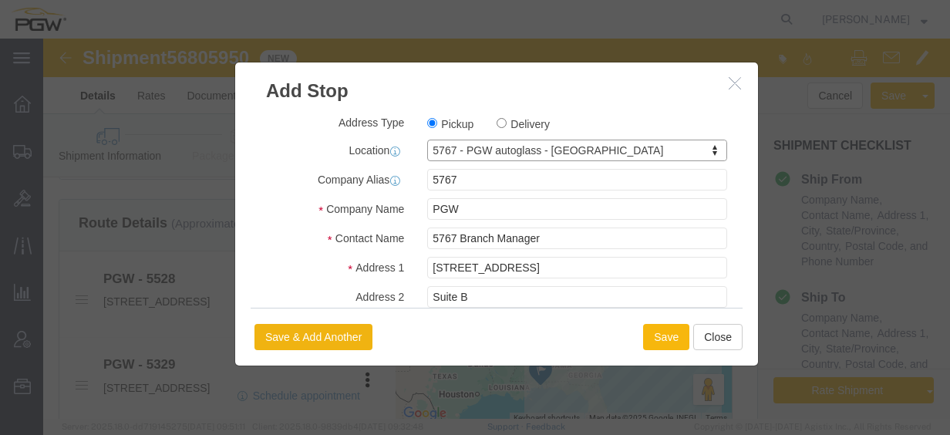
click button "Save"
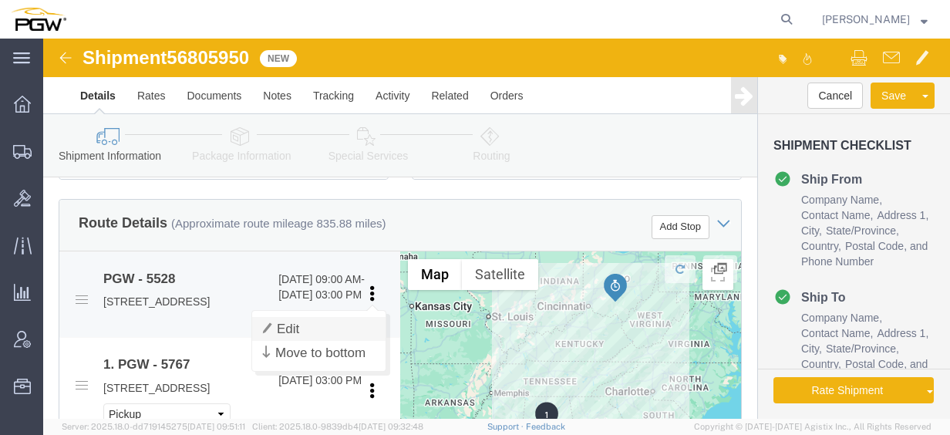
click link "Edit"
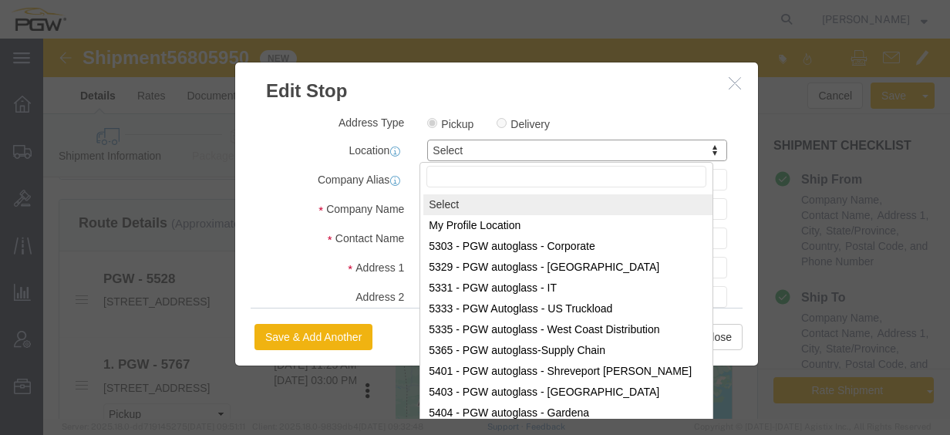
type input "5"
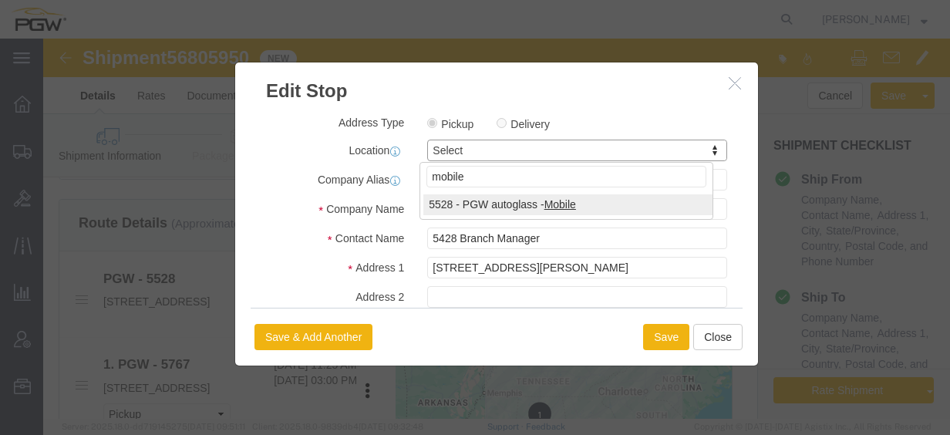
type input "mobile"
select select "28355"
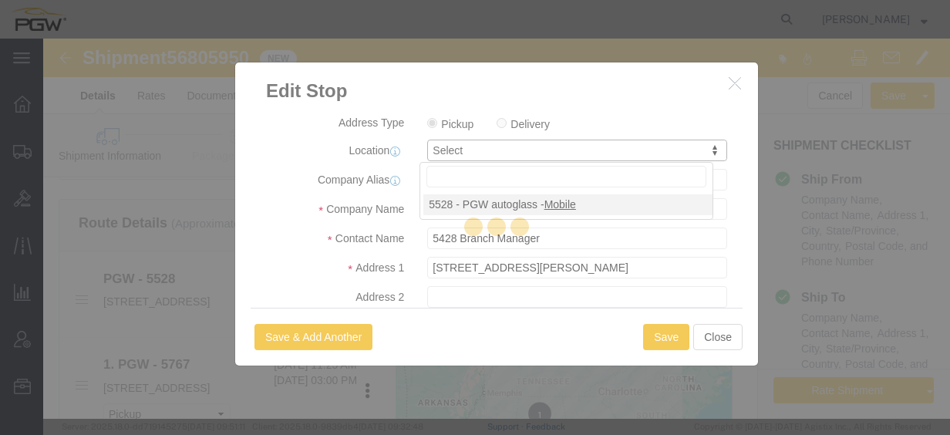
type input "5528"
type input "5528 Branch Manager"
type input "[STREET_ADDRESS]"
type input "Mobile"
type input "36606"
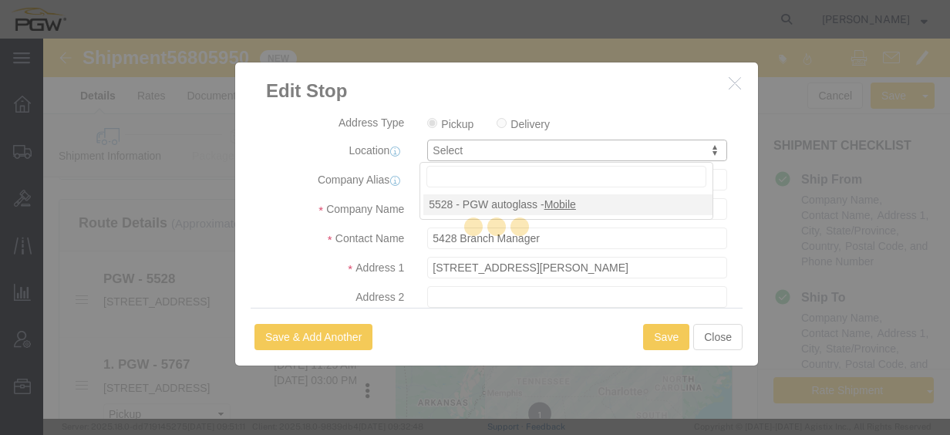
type input "[PHONE_NUMBER]"
type input "[EMAIL_ADDRESS][DOMAIN_NAME]"
select select "AL"
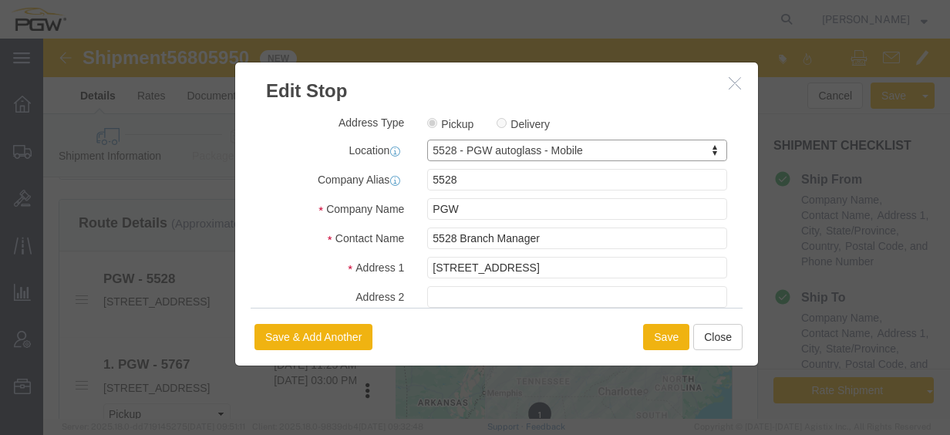
scroll to position [438, 0]
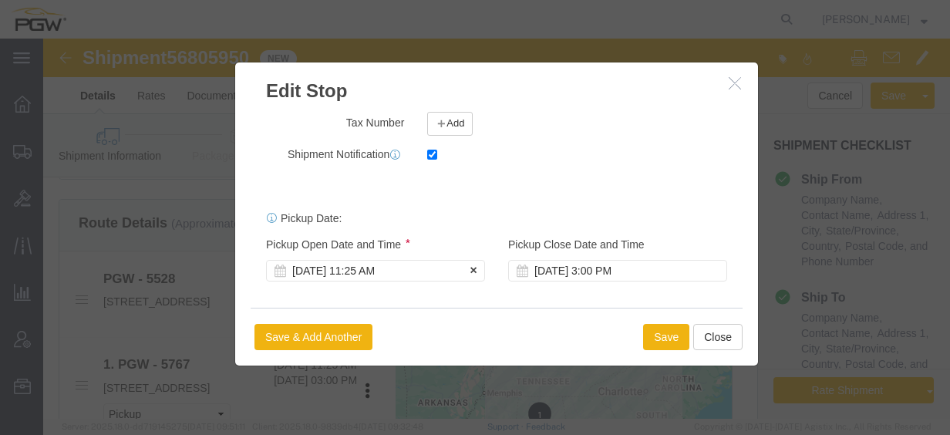
click div "[DATE] 11:25 AM"
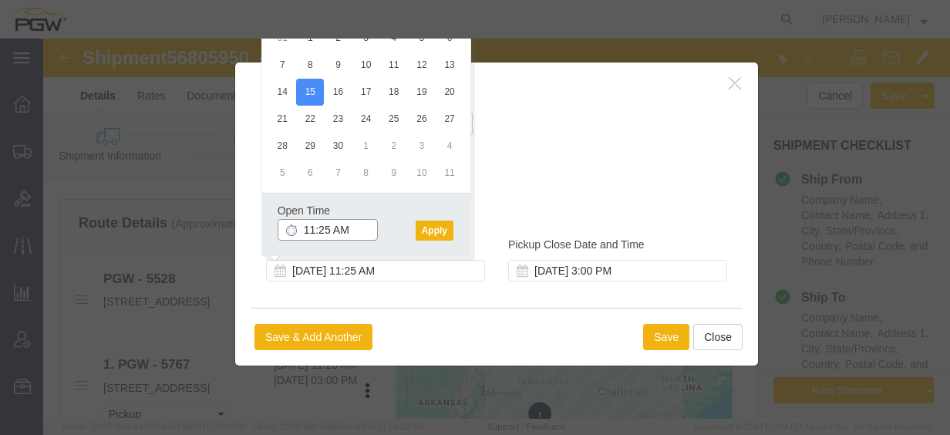
click input "11:25 AM"
type input "9:00 AM"
click div "Open Time 9:00 AM [DATE] 11:25 AM - [DATE] 11:25 AM Cancel Apply"
click button "Apply"
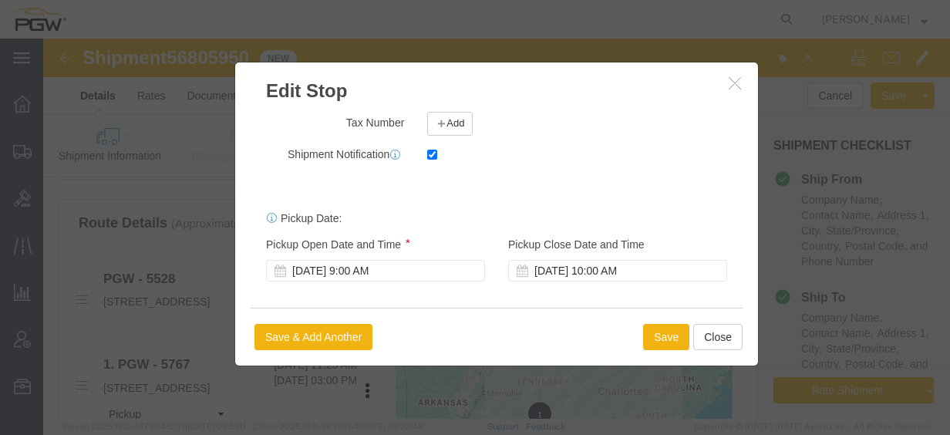
click div "Pickup Date: Pickup Start Date Pickup Start Time Pickup Open Date and Time [DAT…"
click button "Save"
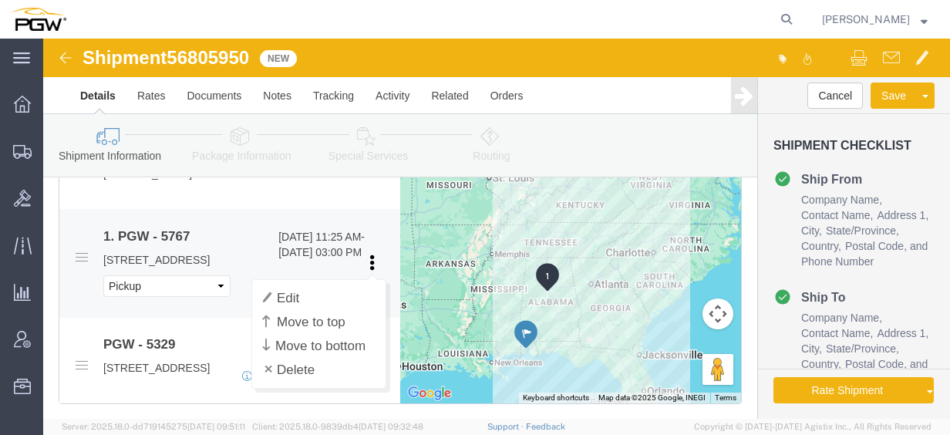
scroll to position [694, 0]
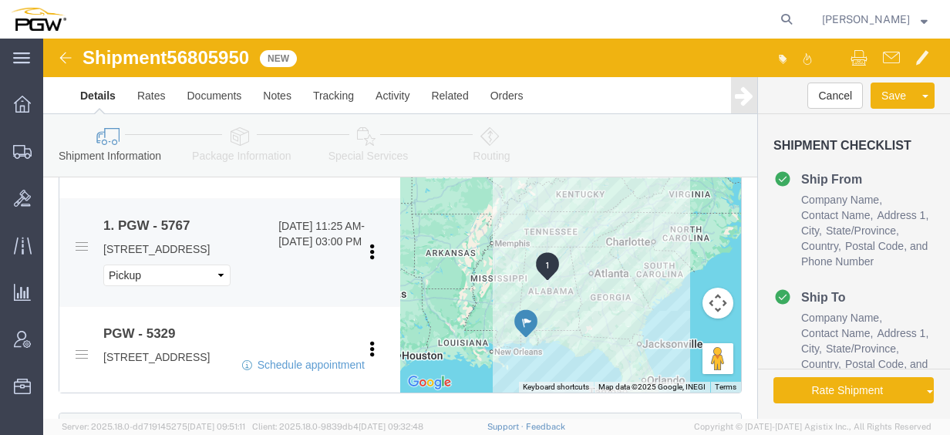
click div "PGW - 5767 [DATE] 11:25 AM - [DATE] 03:00 PM [STREET_ADDRESS] Pickup Delivery"
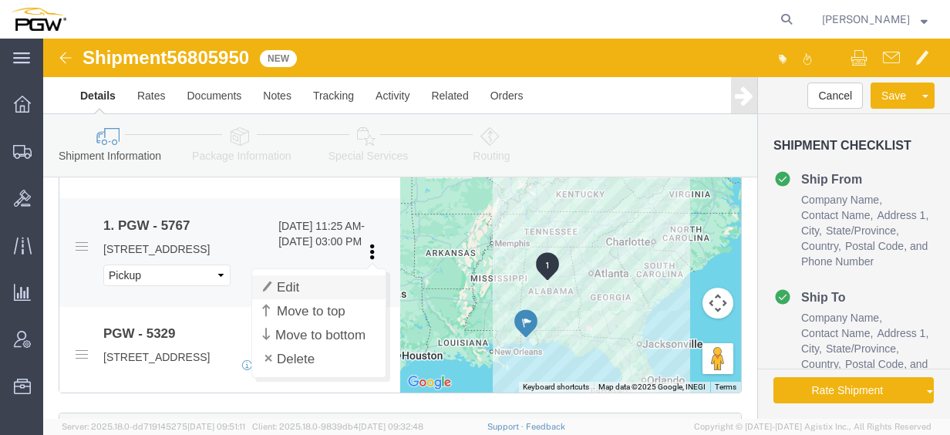
click link "Edit"
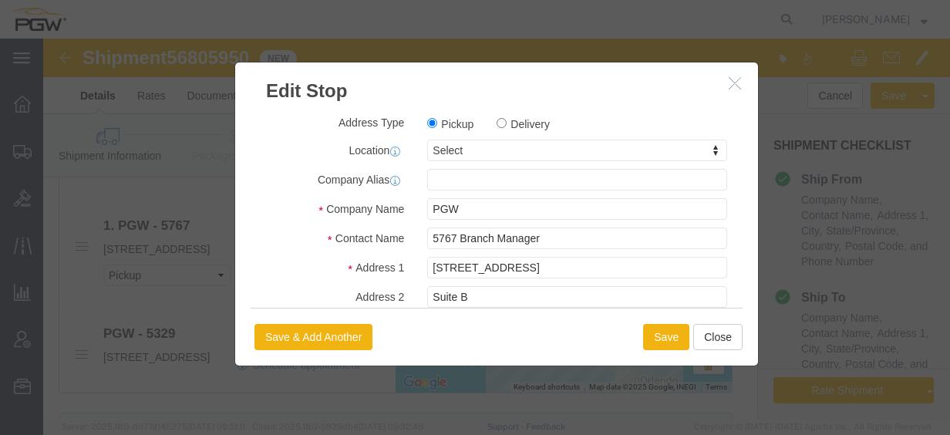
drag, startPoint x: 422, startPoint y: 114, endPoint x: 434, endPoint y: 106, distance: 15.0
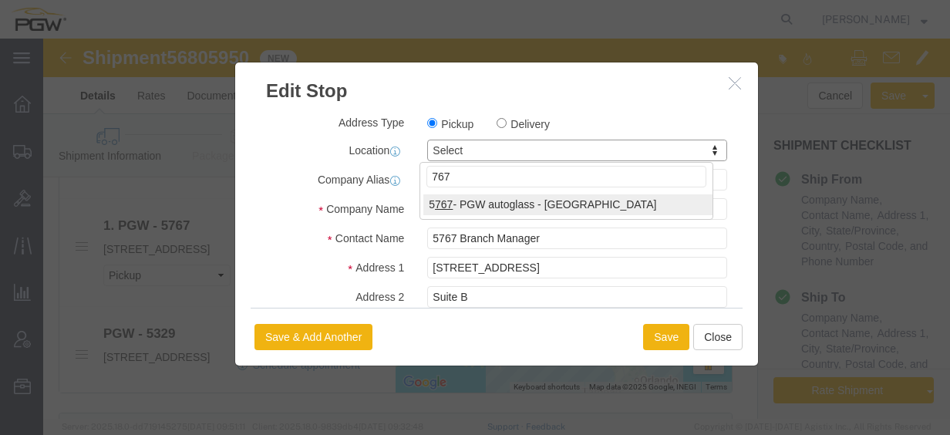
type input "767"
select select "28497"
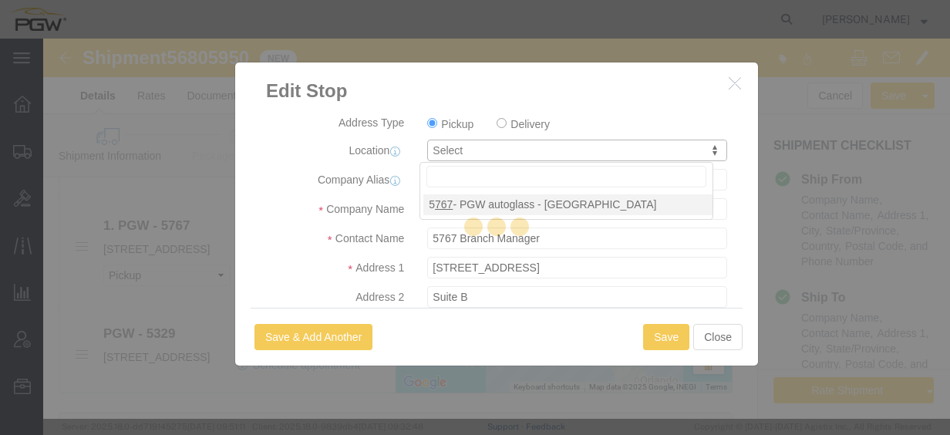
type input "5767"
select select "AL"
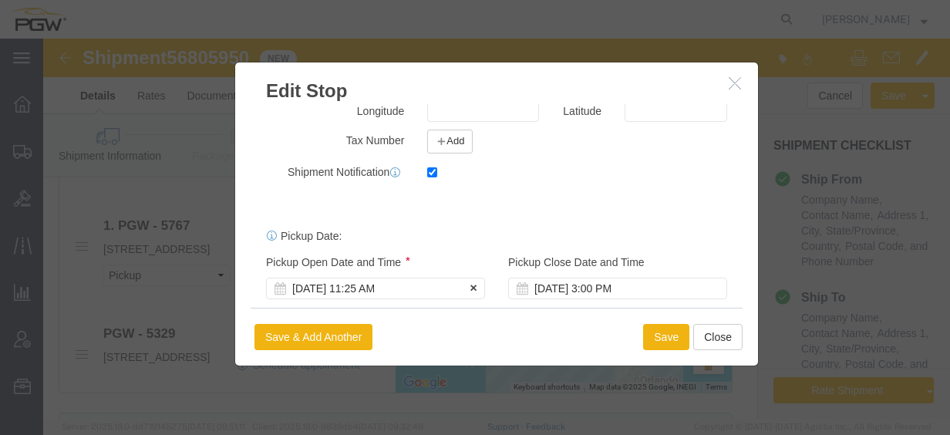
scroll to position [438, 0]
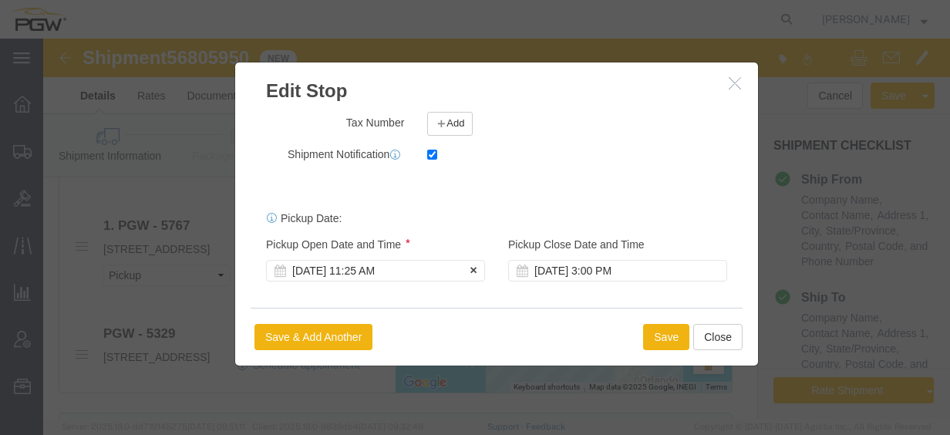
click div "[DATE] 11:25 AM"
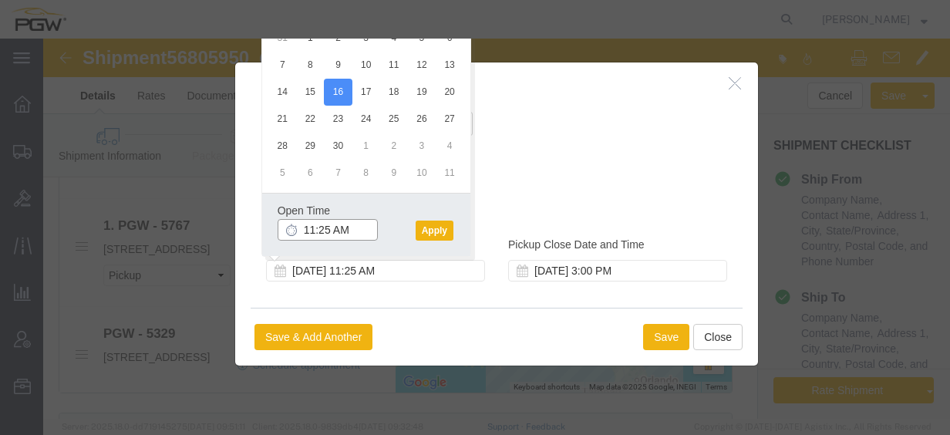
click input "11:25 AM"
type input "8:00 AM"
click button "Apply"
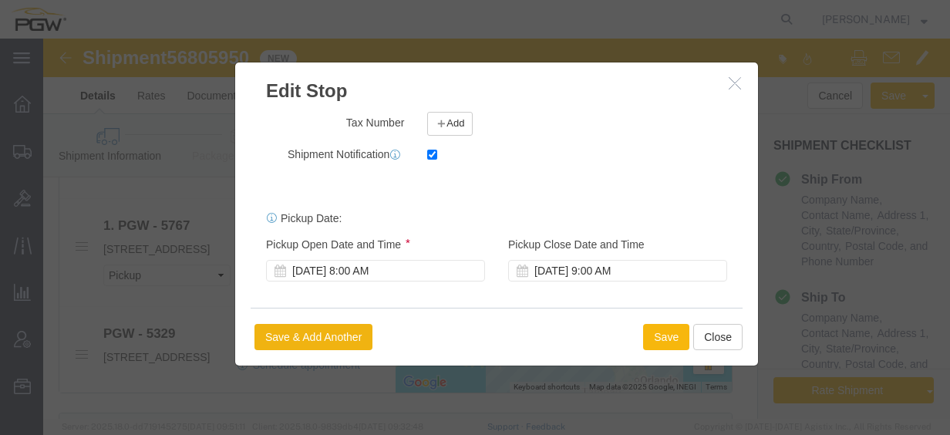
click button "Save"
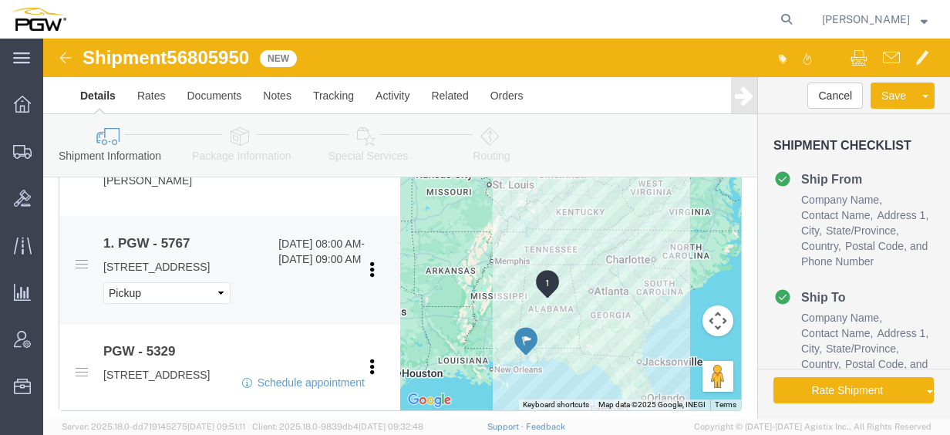
scroll to position [926, 0]
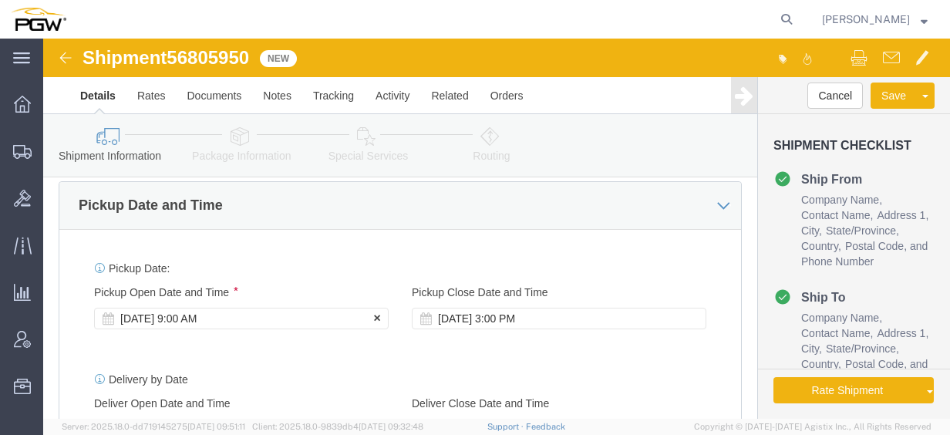
click div "[DATE] 9:00 AM"
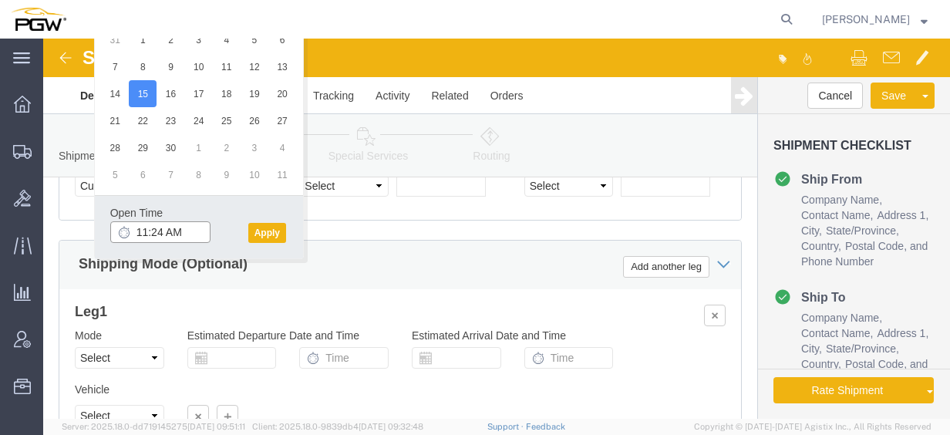
click input "11:24 AM"
type input "9:00 AM"
click div "Open Time 9:00 AM [DATE] 11:24 AM - [DATE] 11:24 AM Cancel Apply"
click button "Apply"
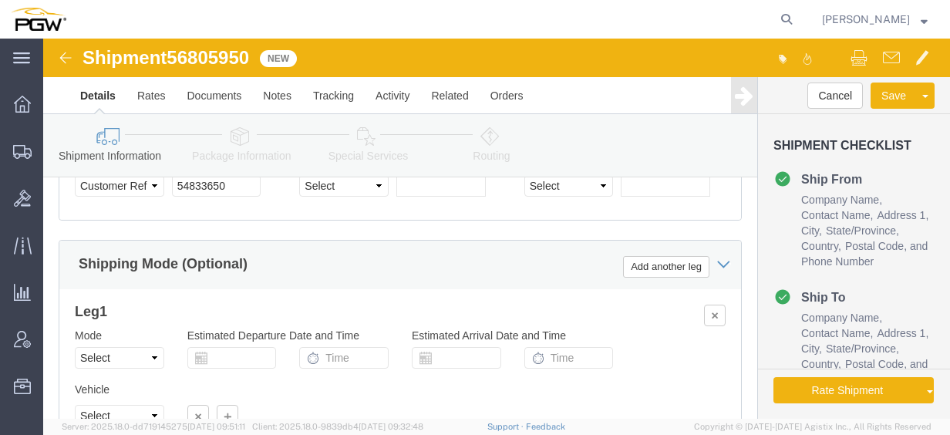
click span "56805950"
copy span "56805950"
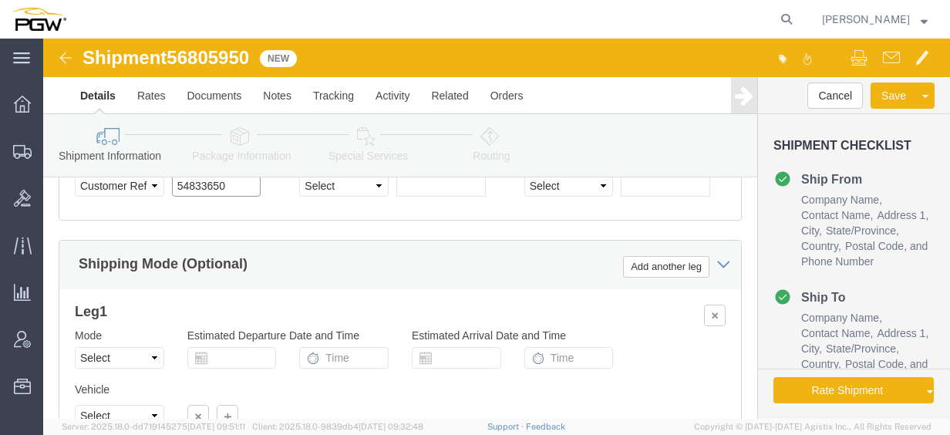
click input "54833650"
drag, startPoint x: 197, startPoint y: 167, endPoint x: 5, endPoint y: 156, distance: 193.2
click div "Please fix the following errors Ship From Location Location 5528 - PGW autoglas…"
paste input "68059"
click input "56805950"
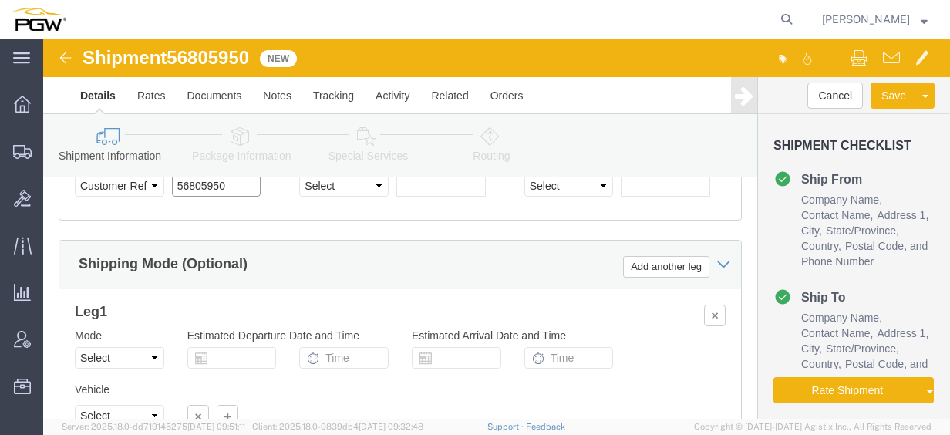
click input "56805950"
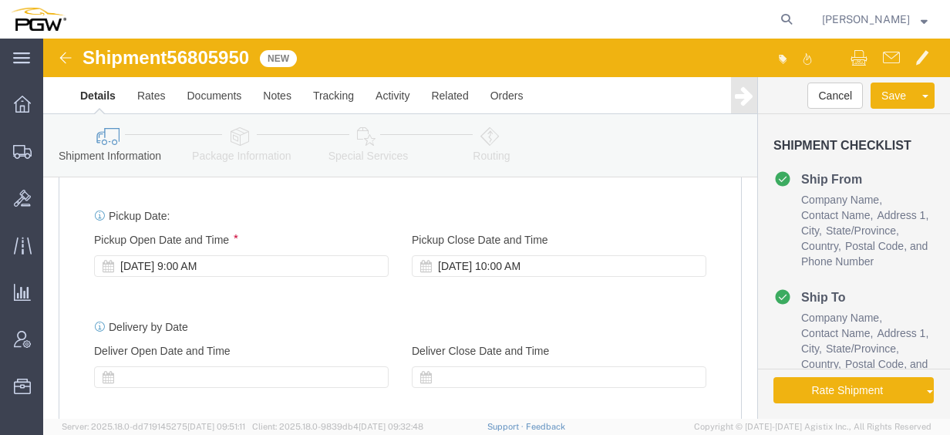
scroll to position [855, 0]
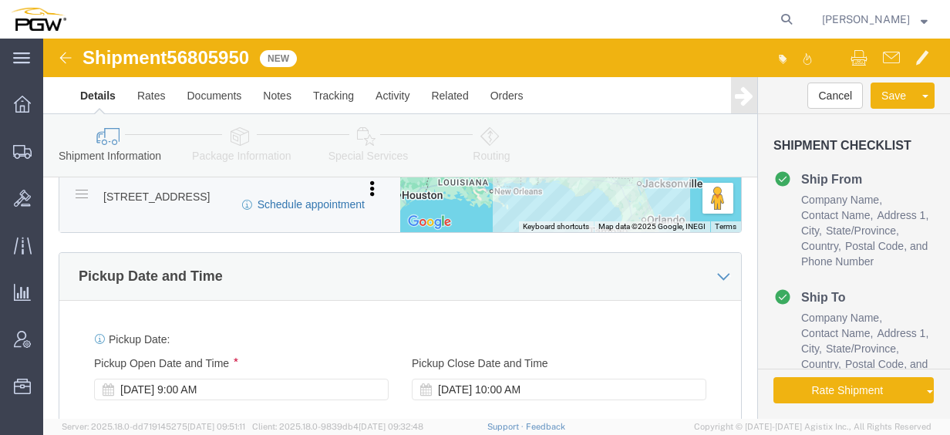
type input "56805950"
click link "Schedule appointment"
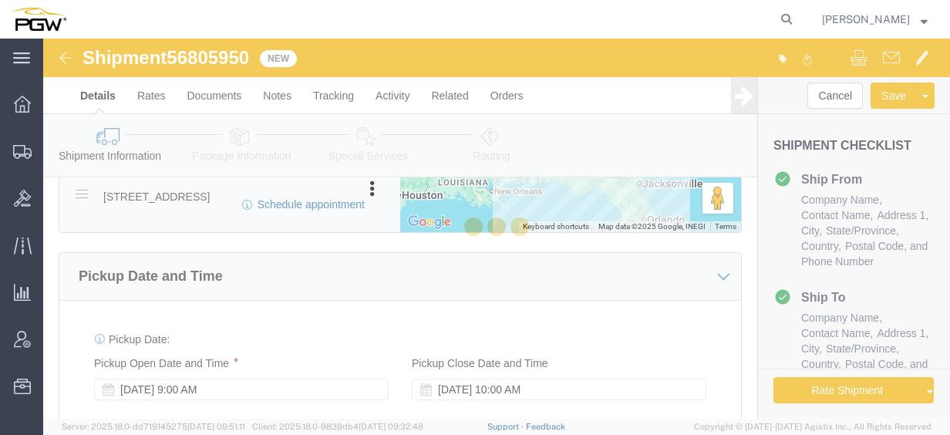
select select
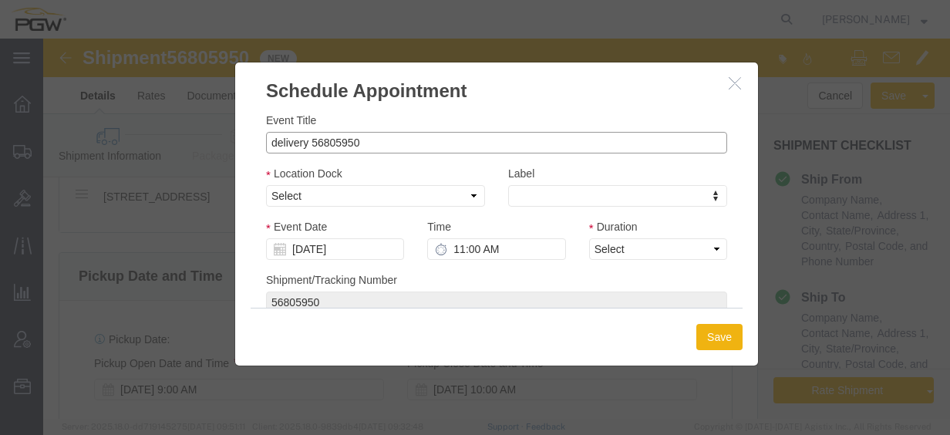
drag, startPoint x: 265, startPoint y: 100, endPoint x: 167, endPoint y: 94, distance: 98.2
click div "Schedule Appointment Event Title delivery 56805950 Location Dock Select Glass L…"
click div "Event Title 56805950 Location Dock Select Glass LTL Sundries Outbound Racks Lab…"
click input "56805950"
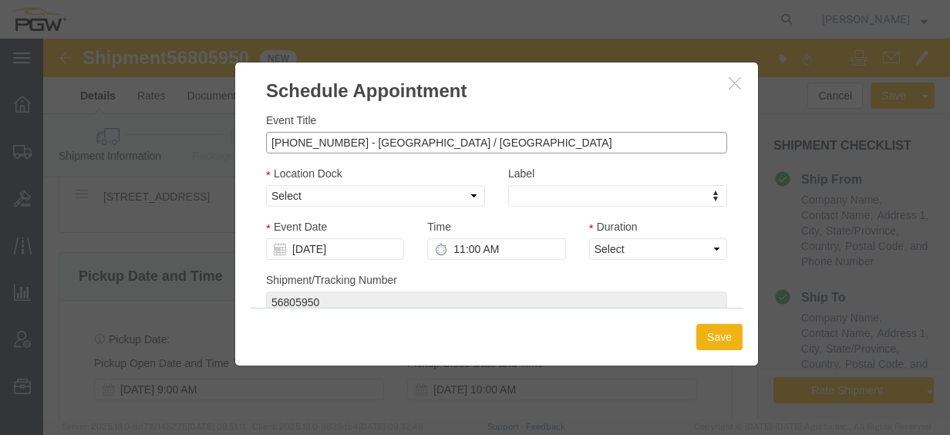
type input "[PHONE_NUMBER] - [GEOGRAPHIC_DATA] / [GEOGRAPHIC_DATA]"
click select "Select Glass LTL Sundries Outbound Racks"
select select "3"
click select "Select Glass LTL Sundries Outbound Racks"
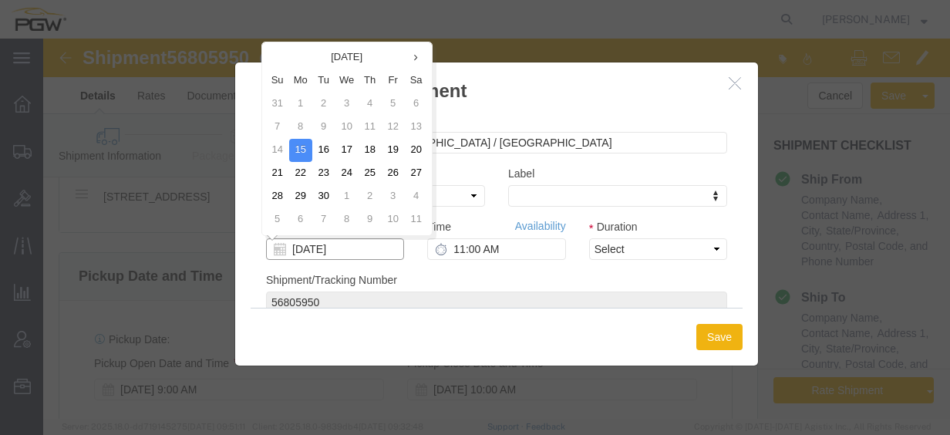
click input "[DATE]"
click td "17"
type input "[DATE]"
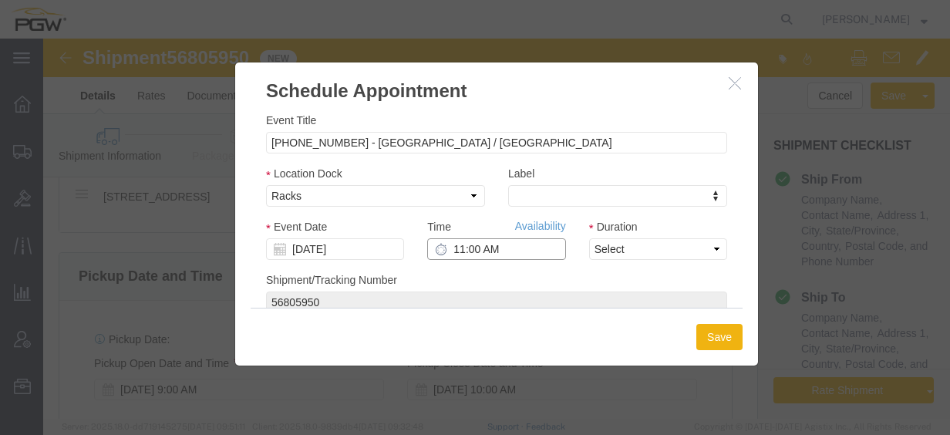
click input "11:00 AM"
type input "12:00 AM"
drag, startPoint x: 585, startPoint y: 208, endPoint x: 583, endPoint y: 216, distance: 7.9
click select "Select 15 min 30 min 45 min 1 hr 2 hr 3 hr 4 hr"
select select "60"
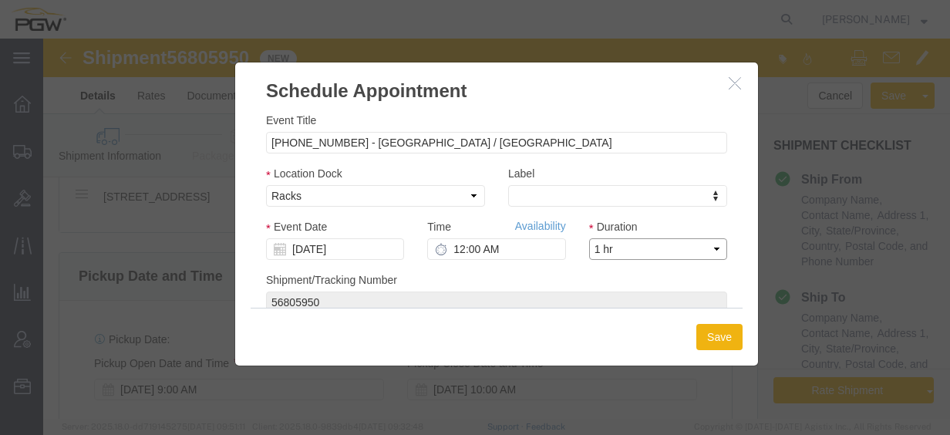
click select "Select 15 min 30 min 45 min 1 hr 2 hr 3 hr 4 hr"
click button "Save"
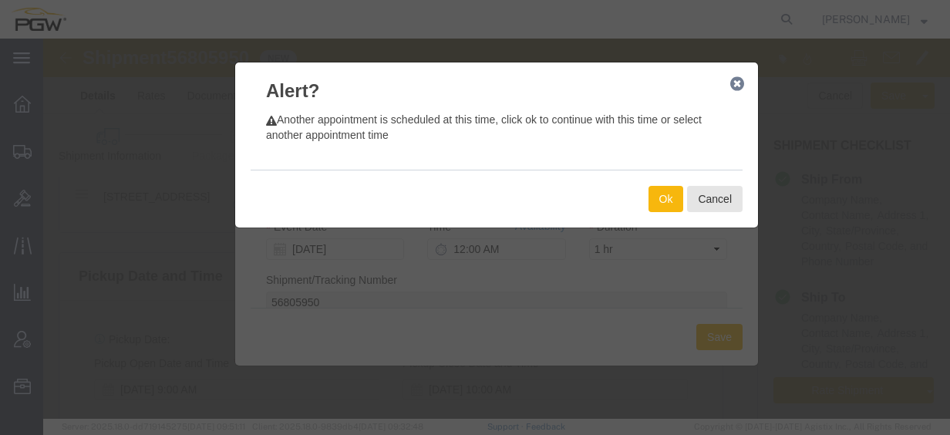
click button "Ok"
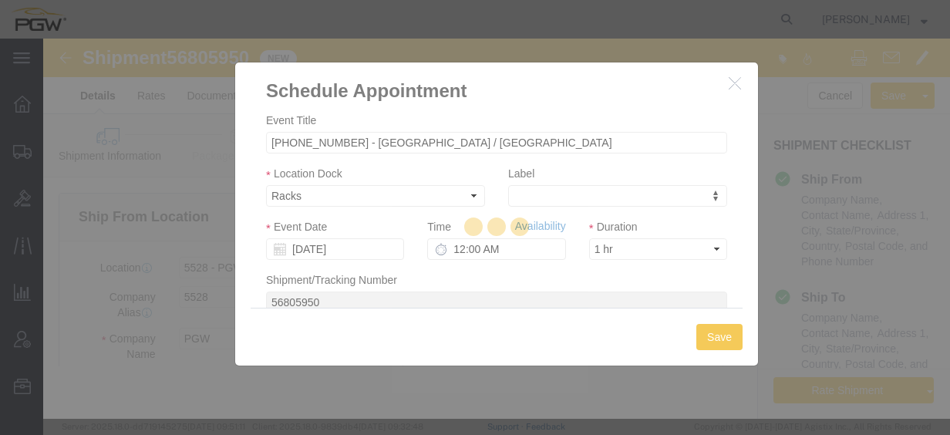
scroll to position [0, 0]
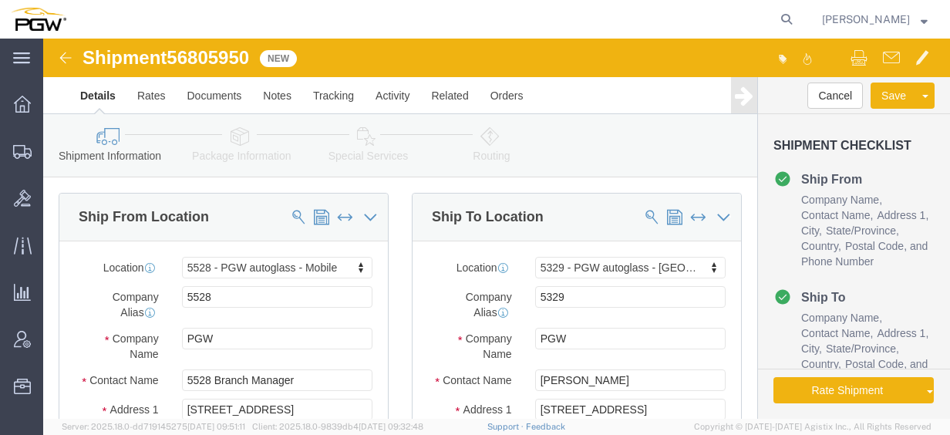
click icon
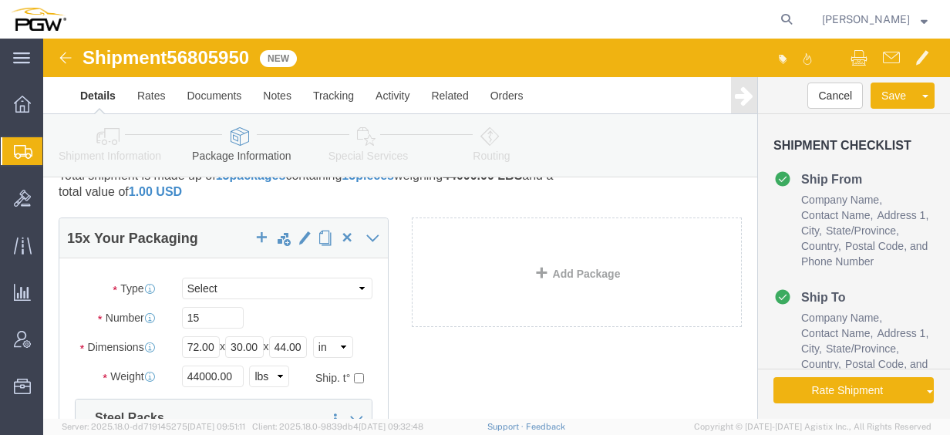
scroll to position [77, 0]
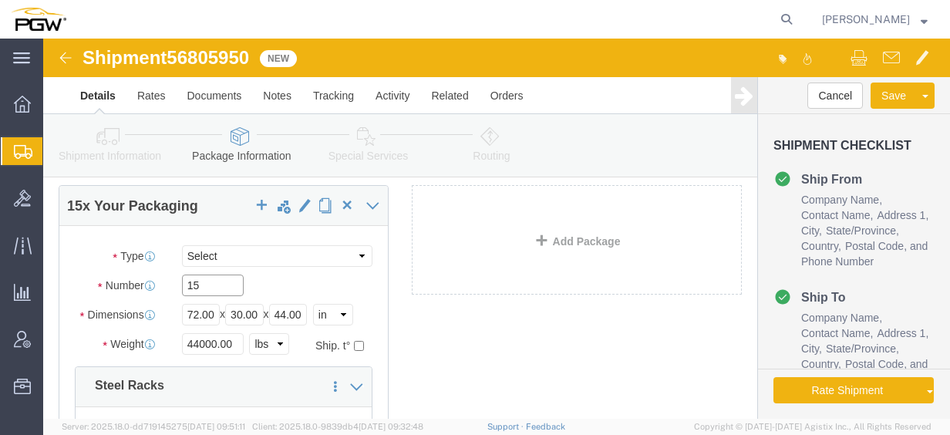
drag, startPoint x: 159, startPoint y: 248, endPoint x: 52, endPoint y: 228, distance: 108.3
click div "Package Type Select Bale(s) Basket(s) Bolt(s) Bottle(s) Buckets Bulk Bundle(s) …"
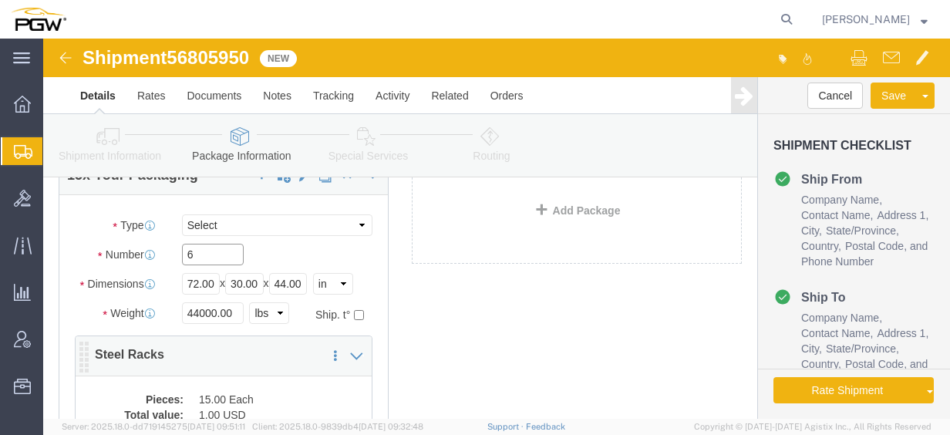
scroll to position [154, 0]
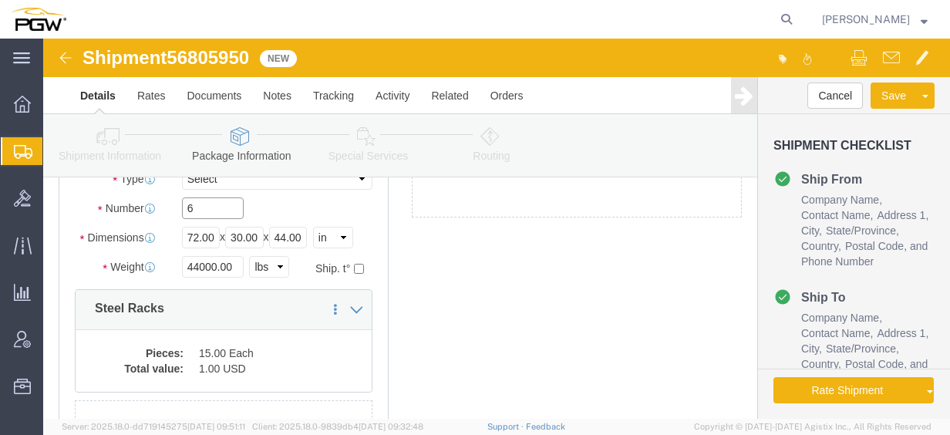
type input "6"
click input "44000.00"
drag, startPoint x: 191, startPoint y: 231, endPoint x: 16, endPoint y: 211, distance: 176.3
click div "Package Type Select Bale(s) Basket(s) Bolt(s) Bottle(s) Buckets Bulk Bundle(s) …"
type input "2"
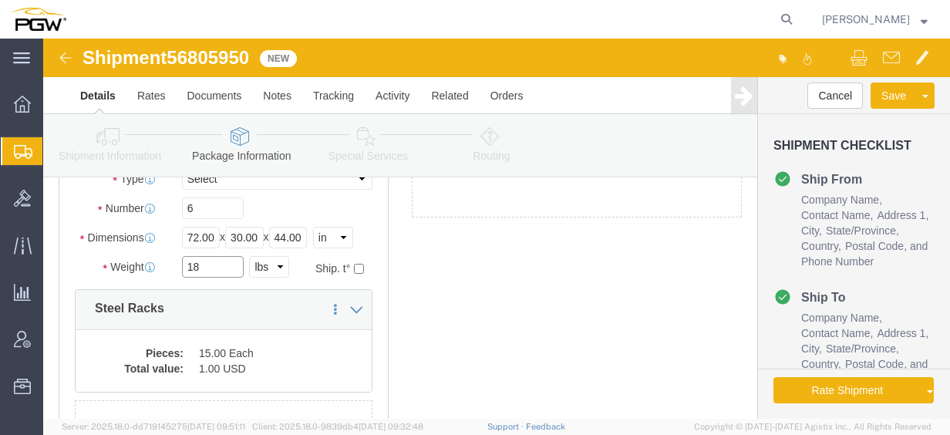
type input "18000.00"
click dd "15.00 Each"
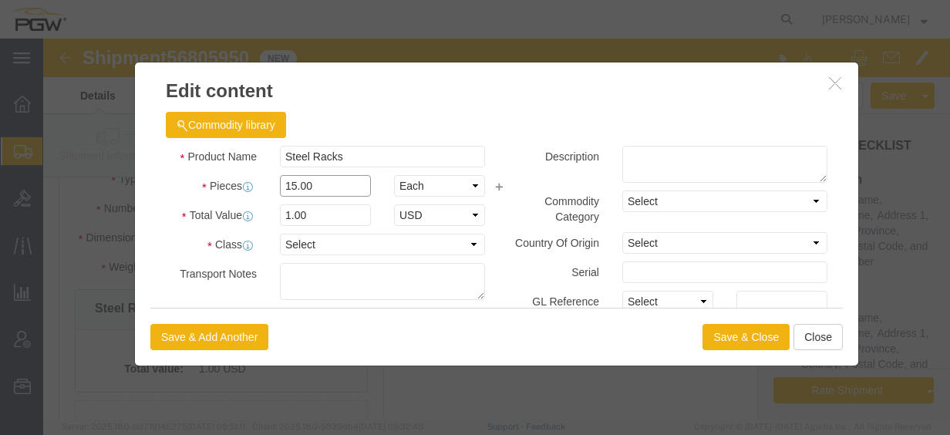
click input "15.00"
drag, startPoint x: 192, startPoint y: 128, endPoint x: 100, endPoint y: 103, distance: 95.3
click div "Product Name Steel Racks Pieces 15.00 Select Bag Barrels 100Board Feet Bottle B…"
type input "6"
click input "0.4"
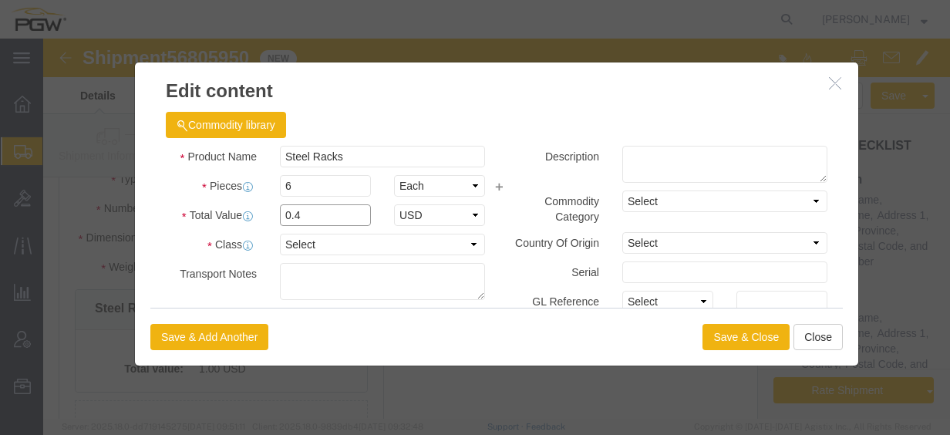
drag, startPoint x: 258, startPoint y: 177, endPoint x: 83, endPoint y: 133, distance: 181.5
click div "Product Name Steel Racks Pieces 6 Select Bag Barrels 100Board Feet Bottle Box B…"
type input "1.00"
click button "Save & Close"
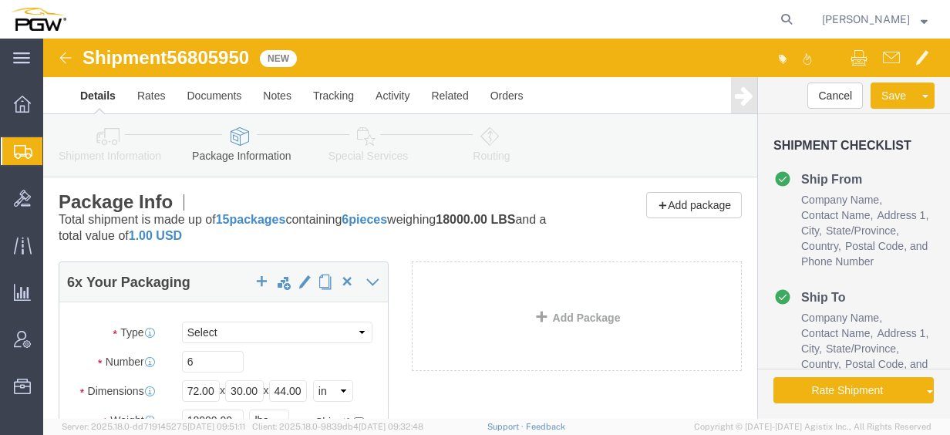
scroll to position [0, 0]
click span "button"
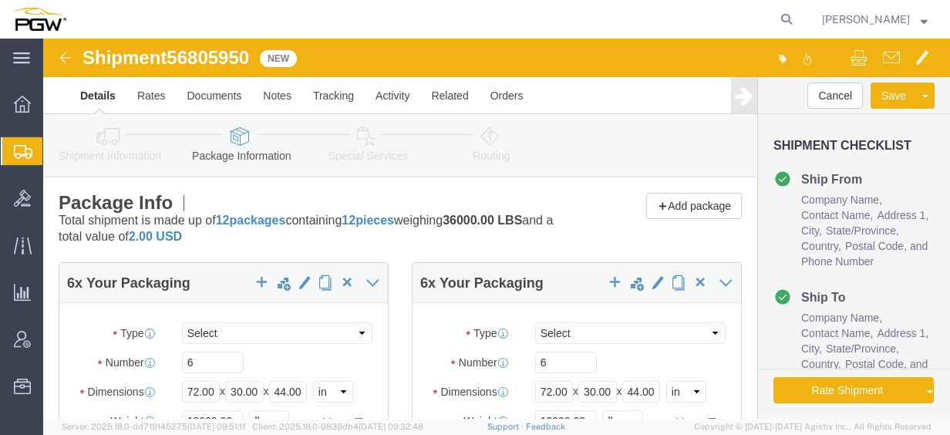
click link "Routing"
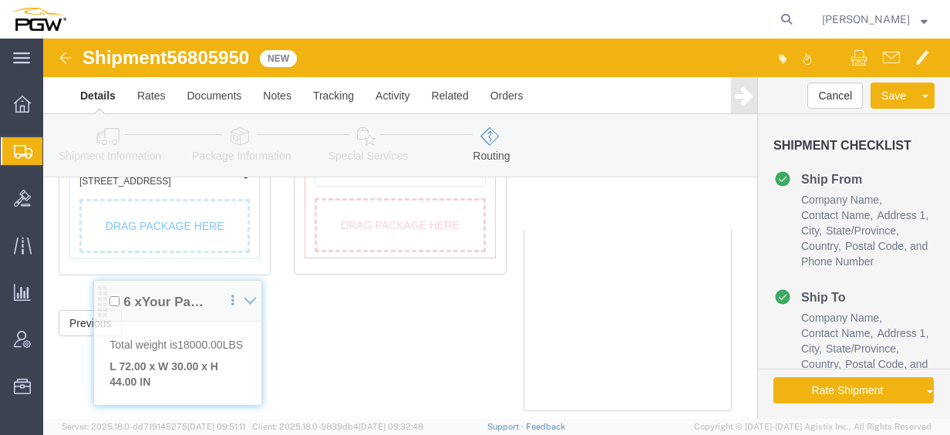
scroll to position [747, 0]
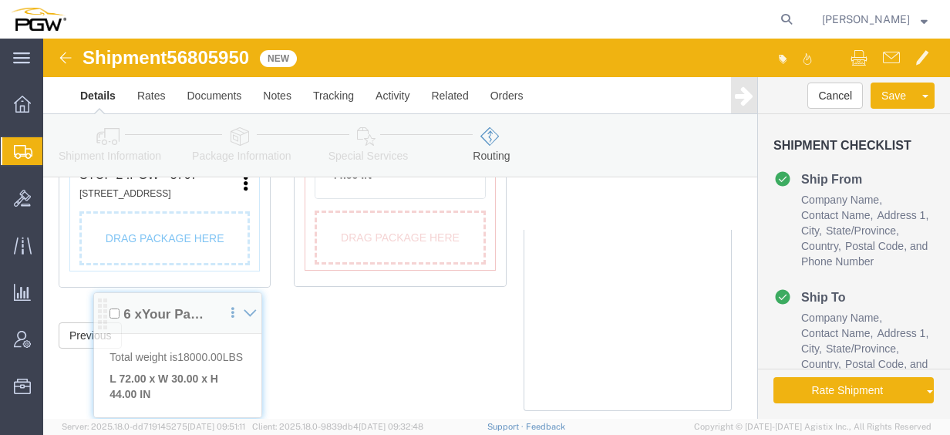
drag, startPoint x: 41, startPoint y: 207, endPoint x: 58, endPoint y: 229, distance: 28.1
click div "Pickups + Add Stop From : PGW - 5528 [STREET_ADDRESS] Edit Move to top Move to …"
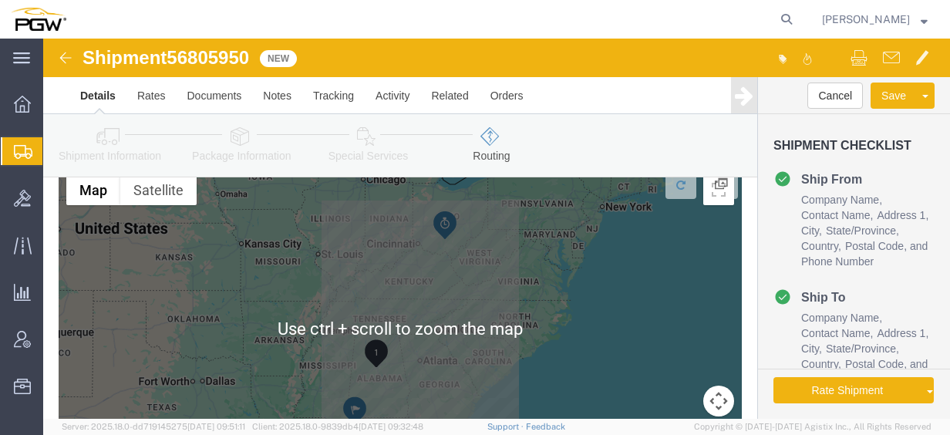
scroll to position [45, 0]
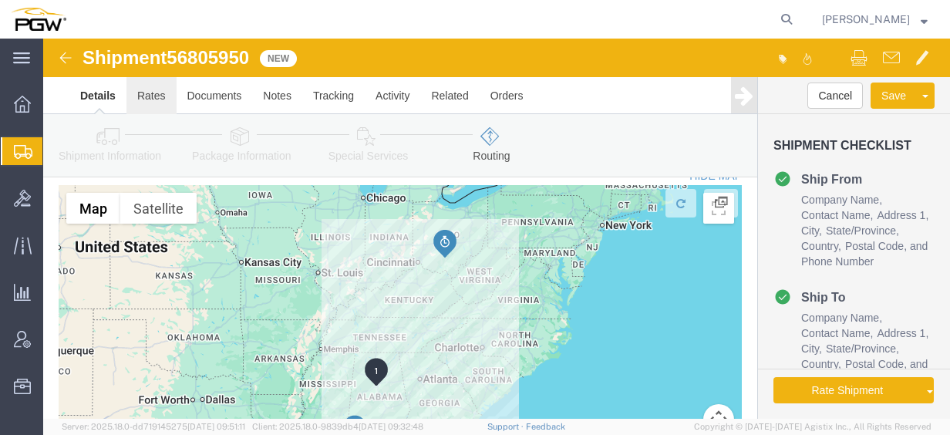
click link "Rates"
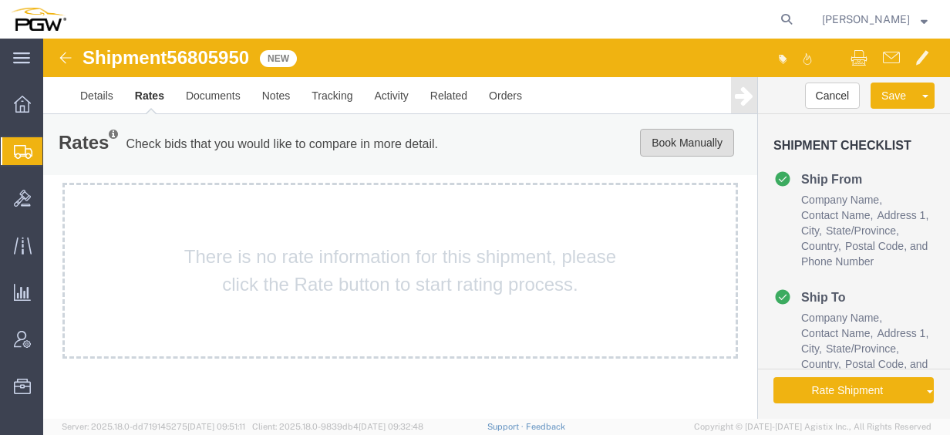
click at [670, 147] on button "Book Manually" at bounding box center [687, 143] width 94 height 28
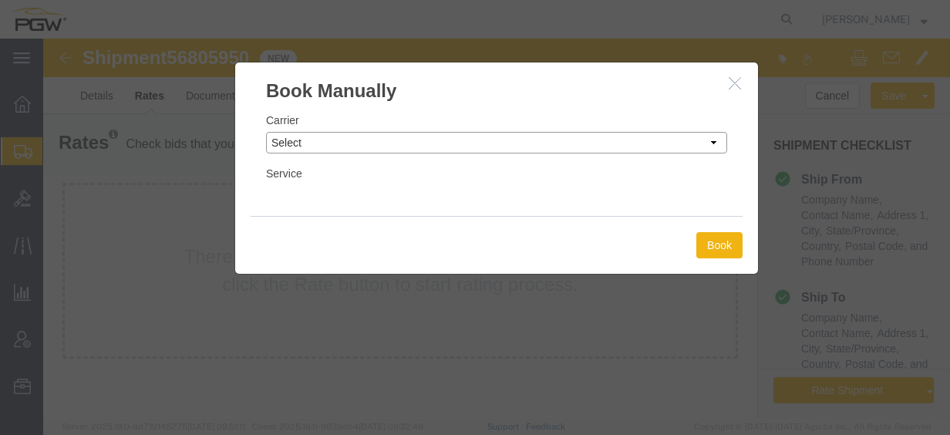
click at [333, 142] on select "Select Add New Carrier (and default service) A. [PERSON_NAME] Inc ABF Freight S…" at bounding box center [496, 143] width 461 height 22
select select "4776"
click at [266, 132] on select "Select Add New Carrier (and default service) A. [PERSON_NAME] Inc ABF Freight S…" at bounding box center [496, 143] width 461 height 22
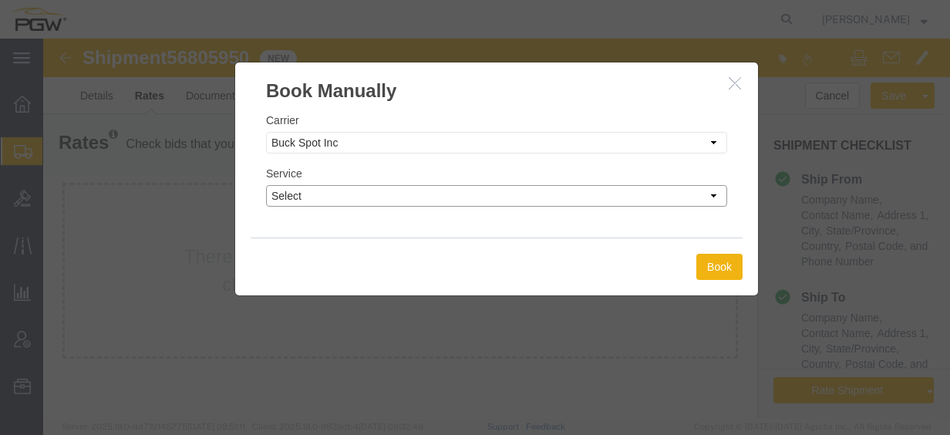
click at [423, 199] on select "Select TL Standard 3 - 5 Day" at bounding box center [496, 196] width 461 height 22
select select "14292"
click at [266, 185] on select "Select TL Standard 3 - 5 Day" at bounding box center [496, 196] width 461 height 22
click at [718, 261] on button "Book" at bounding box center [720, 267] width 46 height 26
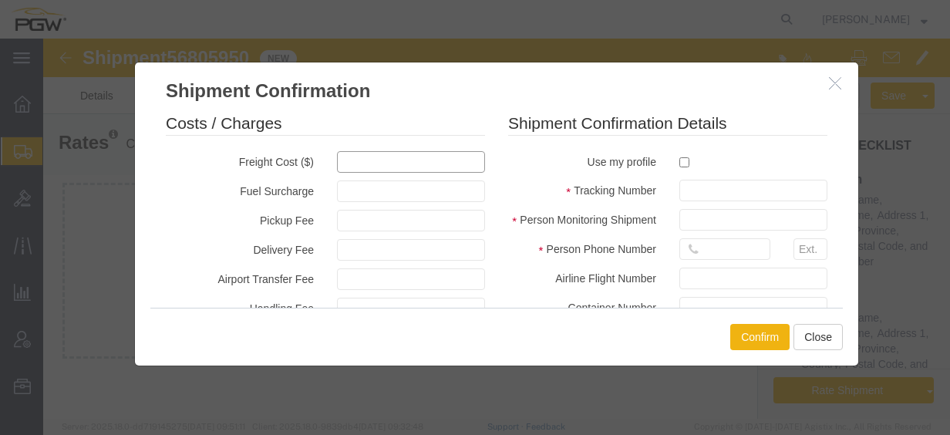
click at [382, 163] on input "text" at bounding box center [411, 162] width 148 height 22
type input "1812.75"
type input "1,812.75"
click at [680, 164] on input "checkbox" at bounding box center [685, 162] width 10 height 10
checkbox input "true"
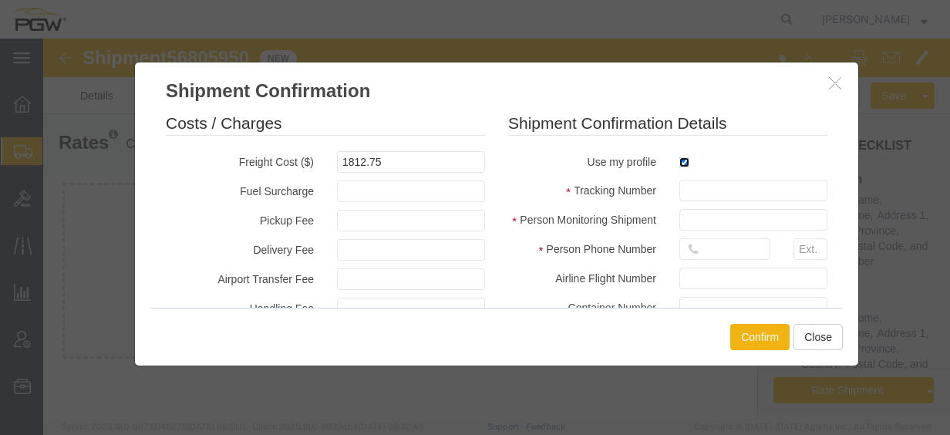
type input "[PERSON_NAME]"
click at [698, 191] on input "text" at bounding box center [754, 191] width 148 height 22
paste input "56805950"
type input "56805950"
click at [698, 244] on input "text" at bounding box center [725, 249] width 91 height 22
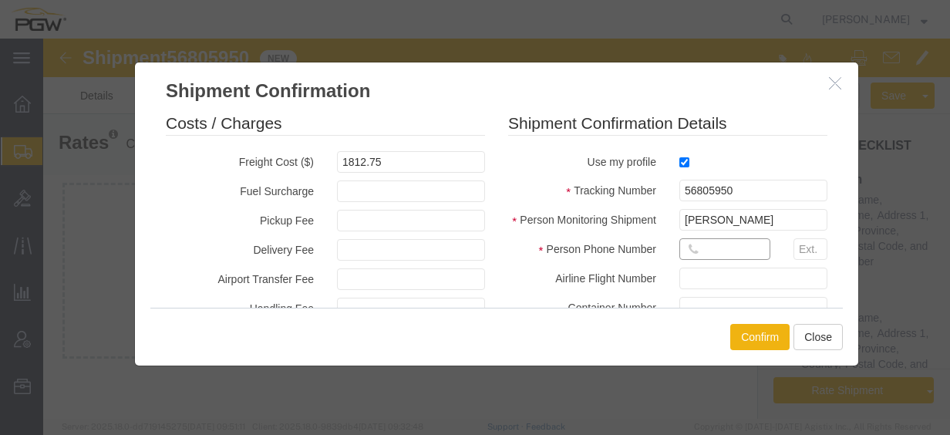
type input "7402538648"
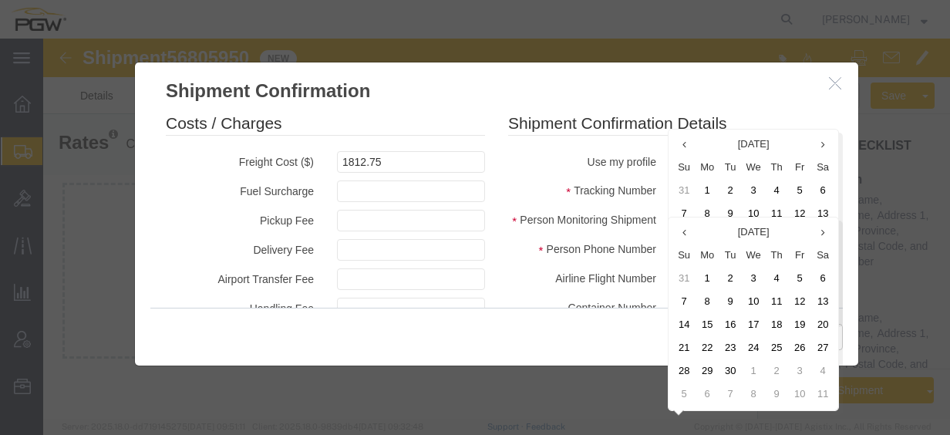
click at [552, 265] on div "Person Phone Number [PHONE_NUMBER]" at bounding box center [668, 252] width 343 height 29
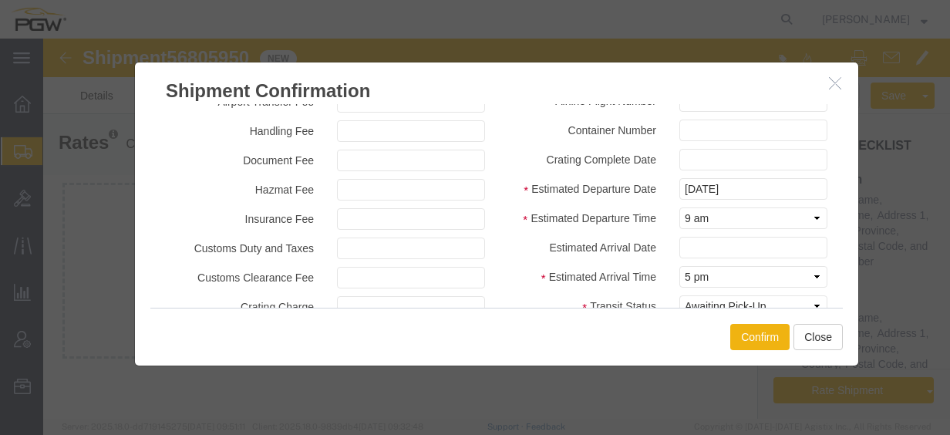
scroll to position [154, 0]
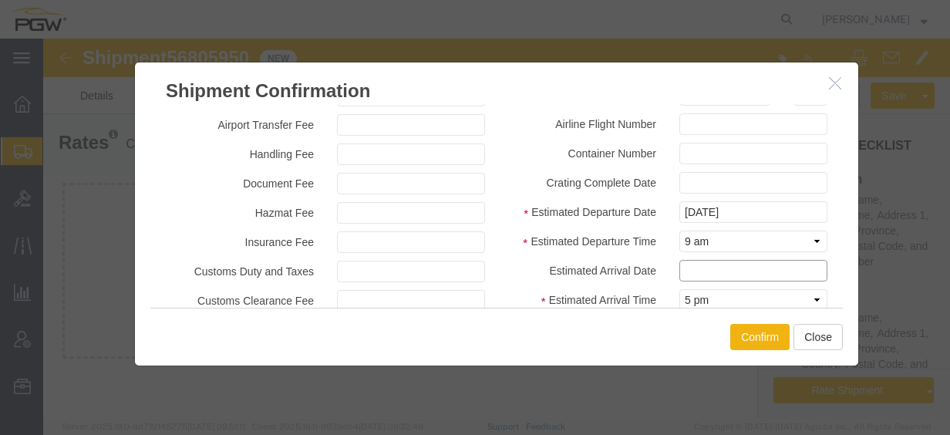
click at [700, 267] on input "text" at bounding box center [754, 271] width 148 height 22
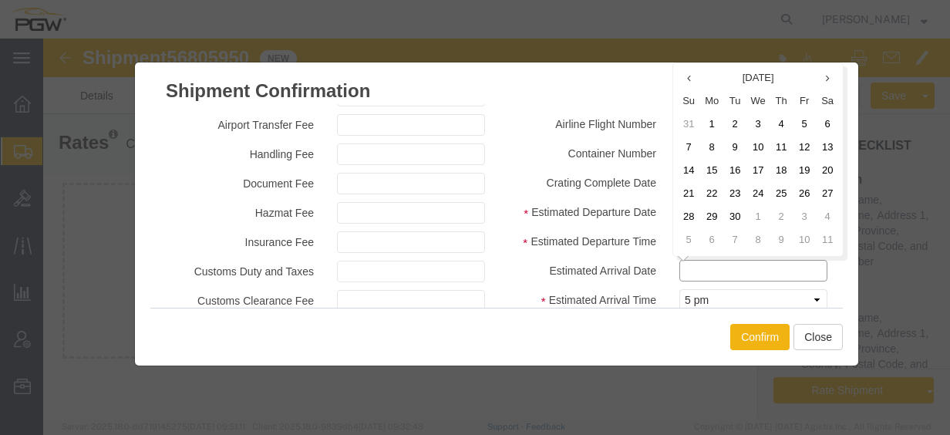
click at [700, 268] on input "text" at bounding box center [754, 271] width 148 height 22
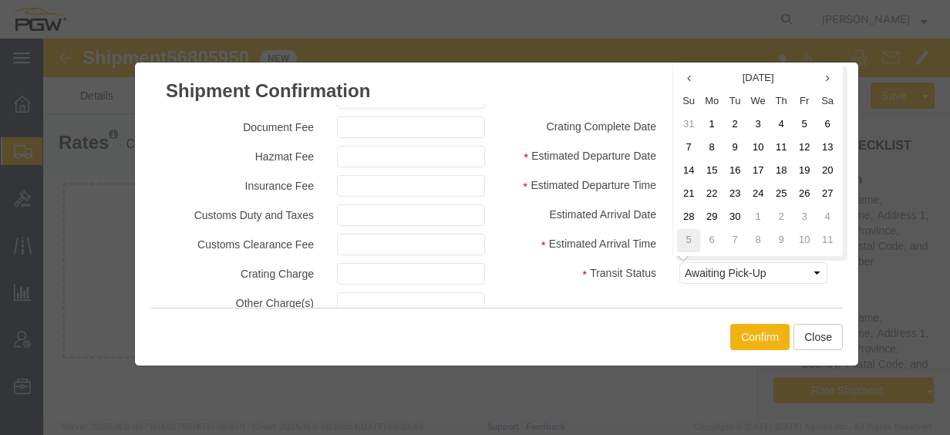
scroll to position [231, 0]
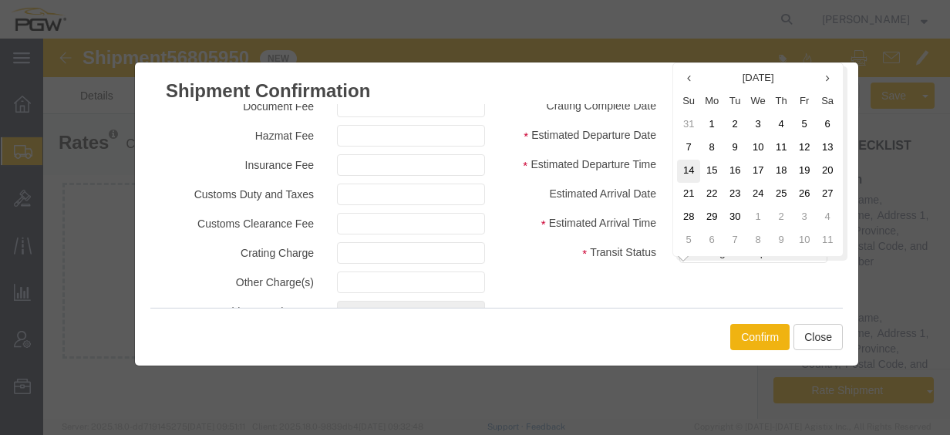
click at [696, 176] on td "14" at bounding box center [688, 171] width 23 height 23
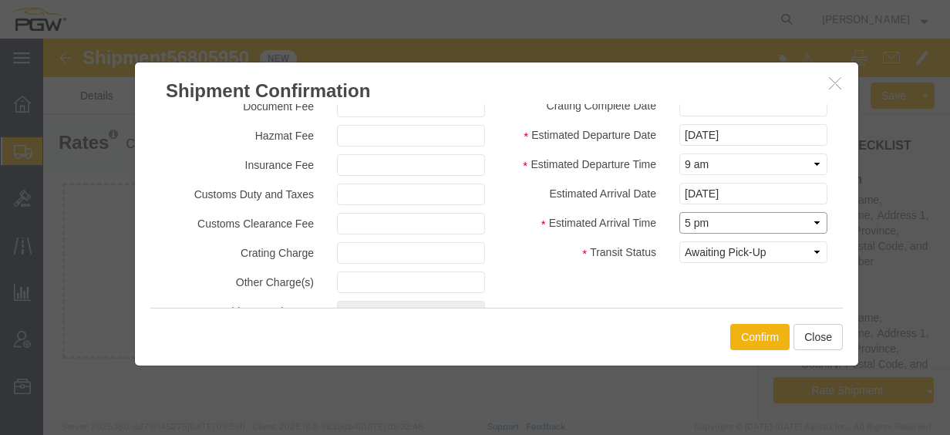
click at [700, 228] on select "Select Midnight 1 am 2 am 3 am 4 am 5 am 6 am 7 am 8 am 9 am 10 am 11 am 12 Noo…" at bounding box center [754, 223] width 148 height 22
click at [611, 198] on label "Estimated Arrival Date" at bounding box center [582, 192] width 171 height 19
click at [690, 196] on input "[DATE]" at bounding box center [754, 194] width 148 height 22
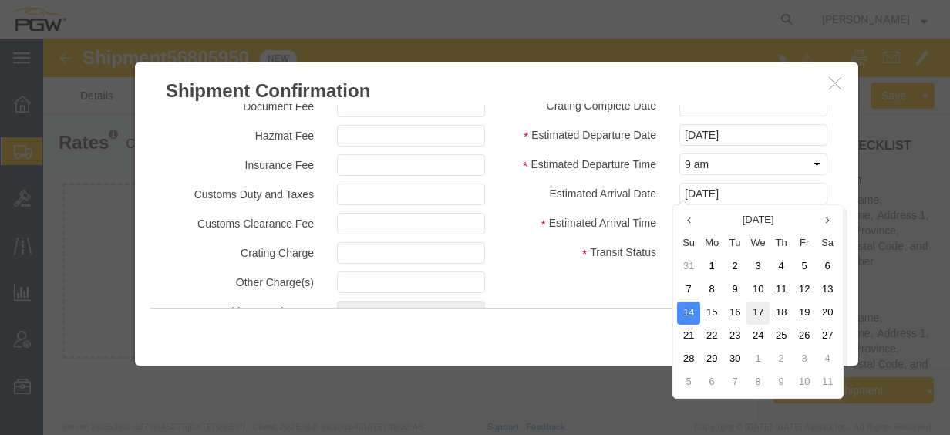
click at [761, 311] on td "17" at bounding box center [758, 313] width 23 height 23
type input "[DATE]"
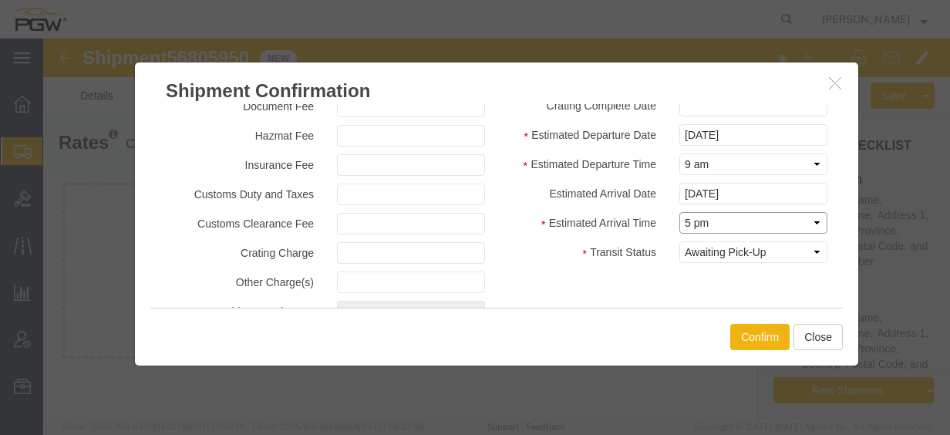
click at [693, 224] on select "Select Midnight 1 am 2 am 3 am 4 am 5 am 6 am 7 am 8 am 9 am 10 am 11 am 12 Noo…" at bounding box center [754, 223] width 148 height 22
select select "2400"
click at [680, 212] on select "Select Midnight 1 am 2 am 3 am 4 am 5 am 6 am 7 am 8 am 9 am 10 am 11 am 12 Noo…" at bounding box center [754, 223] width 148 height 22
click at [756, 327] on button "Confirm" at bounding box center [760, 337] width 59 height 26
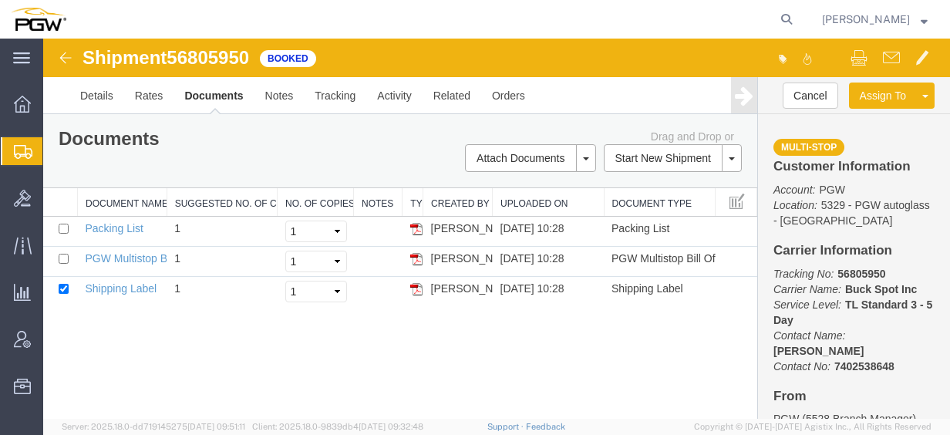
click at [208, 49] on span "56805950" at bounding box center [208, 57] width 83 height 21
copy span "56805950"
